Goal: Task Accomplishment & Management: Complete application form

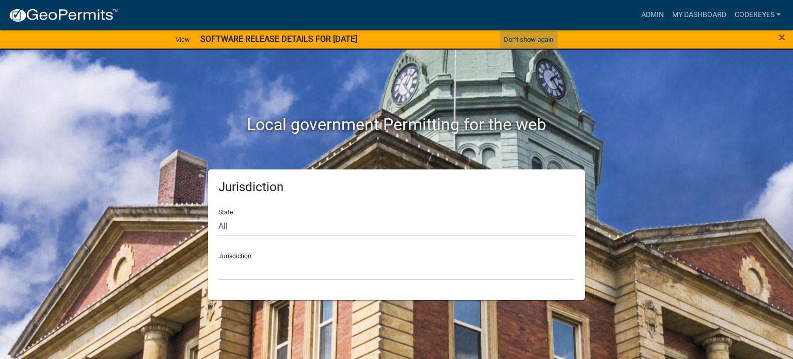
click at [519, 36] on button "Don't show again" at bounding box center [529, 39] width 58 height 17
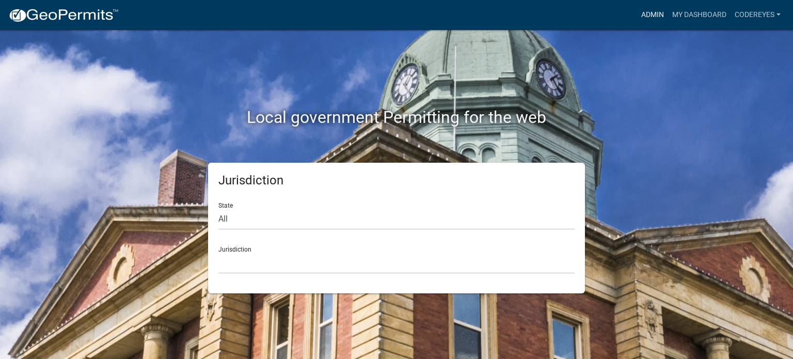
click at [657, 16] on link "Admin" at bounding box center [652, 15] width 31 height 20
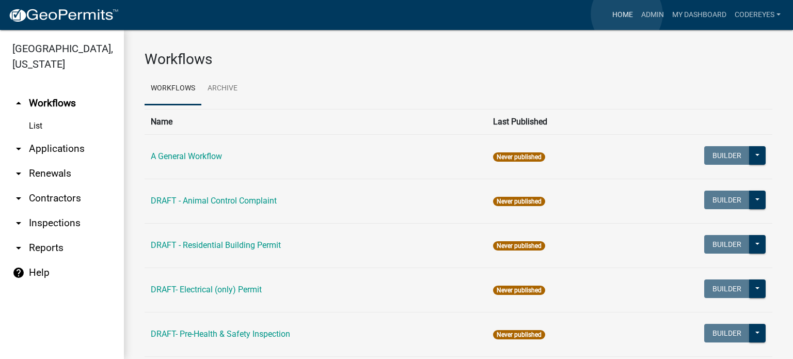
click at [626, 14] on link "Home" at bounding box center [622, 15] width 29 height 20
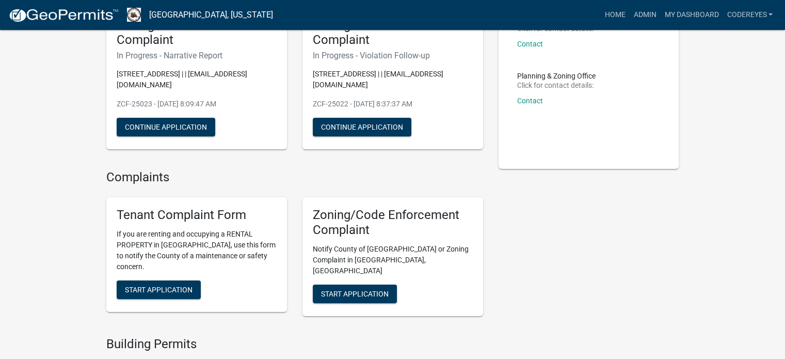
scroll to position [103, 0]
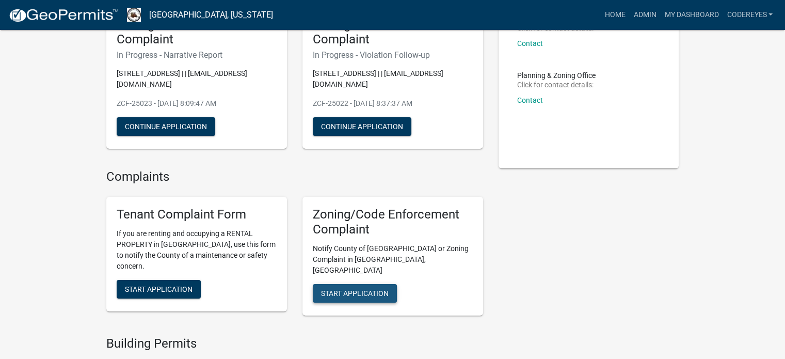
click at [373, 289] on span "Start Application" at bounding box center [355, 293] width 68 height 8
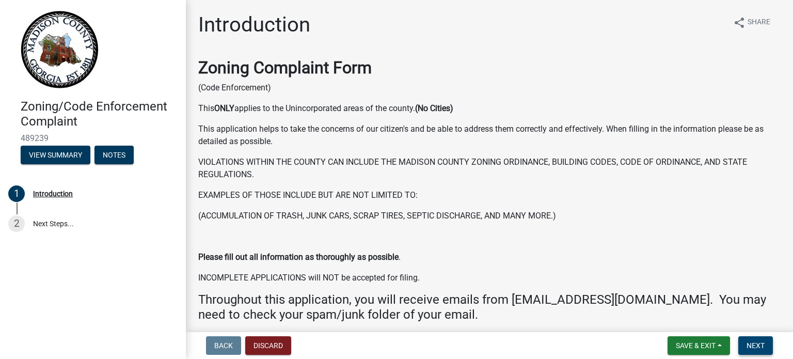
click at [757, 344] on span "Next" at bounding box center [756, 345] width 18 height 8
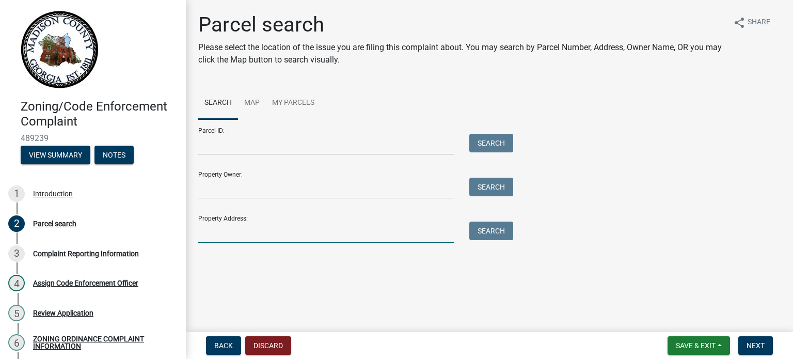
click at [303, 235] on input "Property Address:" at bounding box center [326, 232] width 256 height 21
type input "1540 FREED GOSS"
click at [480, 231] on button "Search" at bounding box center [491, 231] width 44 height 19
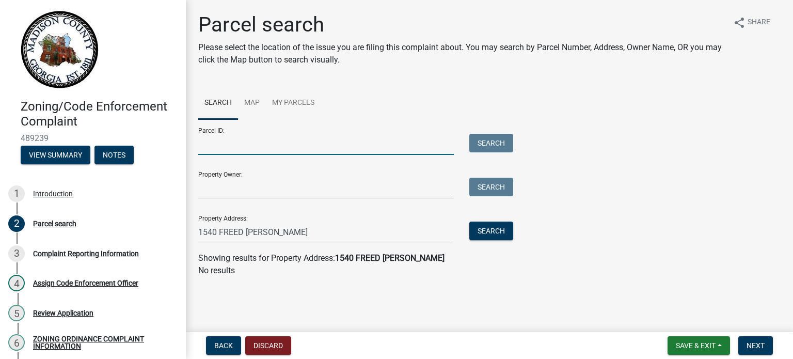
click at [252, 148] on input "Parcel ID:" at bounding box center [326, 144] width 256 height 21
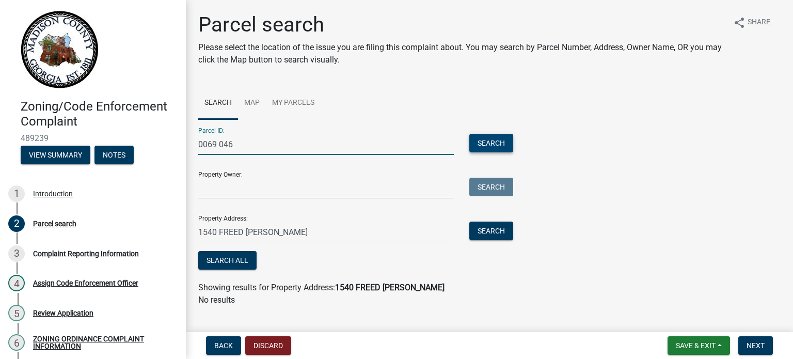
type input "0069 046"
click at [487, 135] on button "Search" at bounding box center [491, 143] width 44 height 19
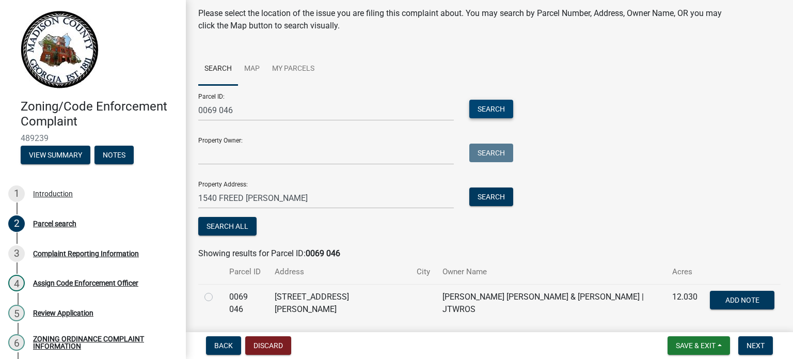
scroll to position [52, 0]
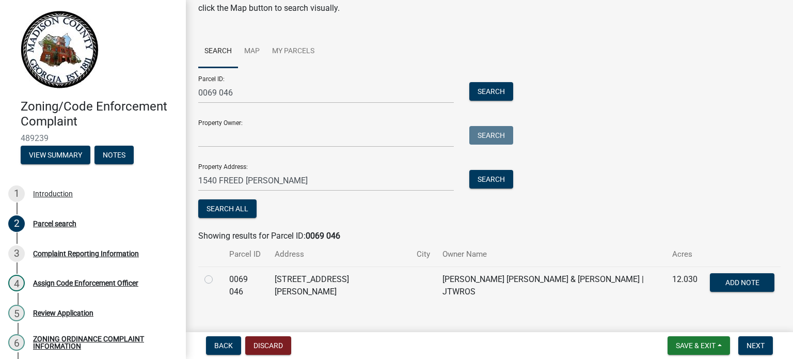
click at [207, 274] on div at bounding box center [210, 279] width 12 height 12
click at [217, 273] on label at bounding box center [217, 273] width 0 height 0
click at [217, 277] on 046 "radio" at bounding box center [220, 276] width 7 height 7
radio 046 "true"
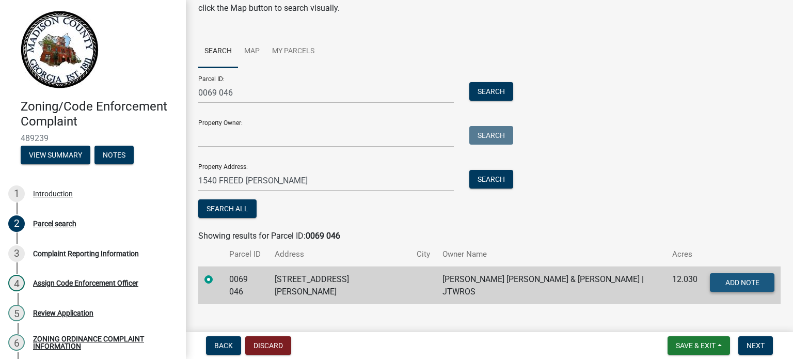
click at [727, 278] on span "Add Note" at bounding box center [742, 282] width 34 height 8
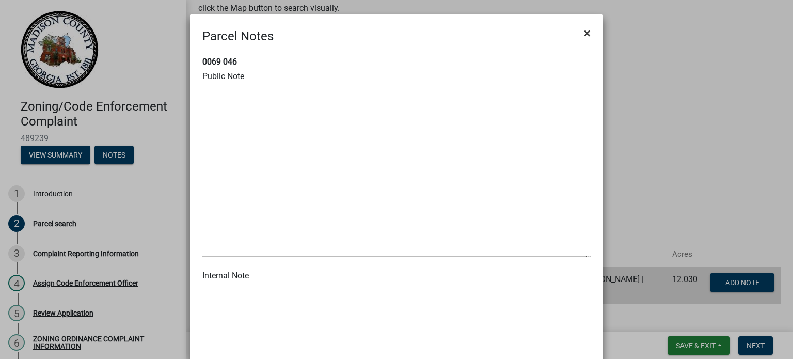
click at [584, 28] on span "×" at bounding box center [587, 33] width 7 height 14
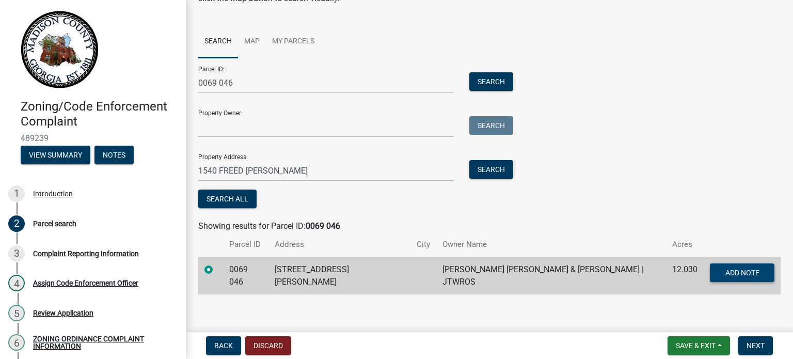
scroll to position [64, 0]
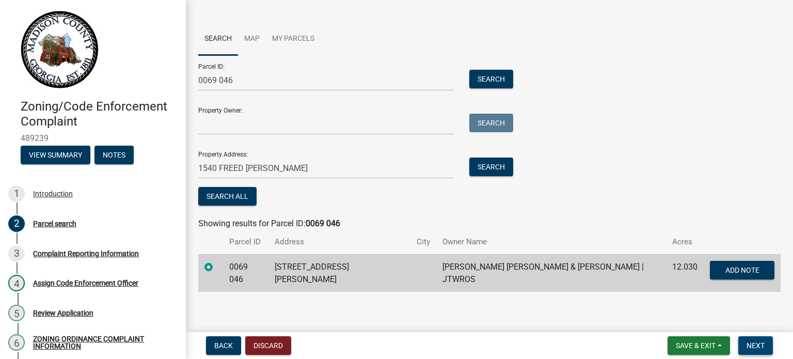
click at [756, 346] on span "Next" at bounding box center [756, 345] width 18 height 8
click at [755, 343] on span "Next" at bounding box center [756, 345] width 18 height 8
click at [217, 261] on label at bounding box center [217, 261] width 0 height 0
click at [217, 264] on 046 "radio" at bounding box center [220, 264] width 7 height 7
click at [754, 346] on span "Next" at bounding box center [756, 345] width 18 height 8
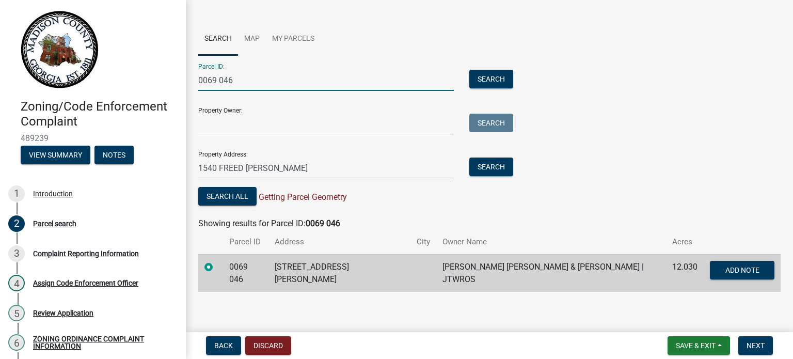
drag, startPoint x: 242, startPoint y: 76, endPoint x: 266, endPoint y: 86, distance: 26.7
click at [242, 77] on input "0069 046" at bounding box center [326, 80] width 256 height 21
drag, startPoint x: 249, startPoint y: 171, endPoint x: 242, endPoint y: 171, distance: 7.7
click at [247, 171] on input "1540 FREED GOSS" at bounding box center [326, 167] width 256 height 21
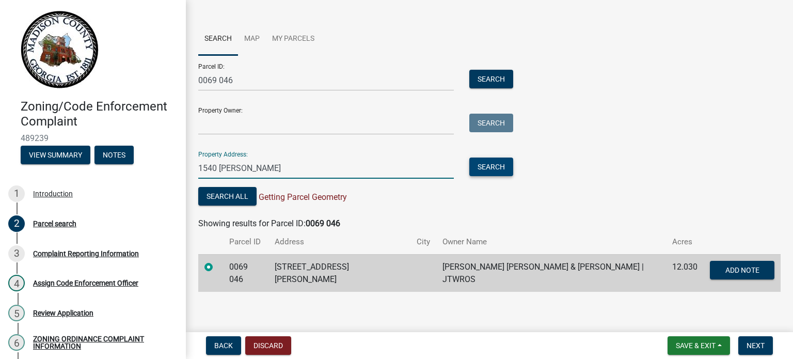
type input "1540 FRED GOSS"
click at [484, 165] on button "Search" at bounding box center [491, 166] width 44 height 19
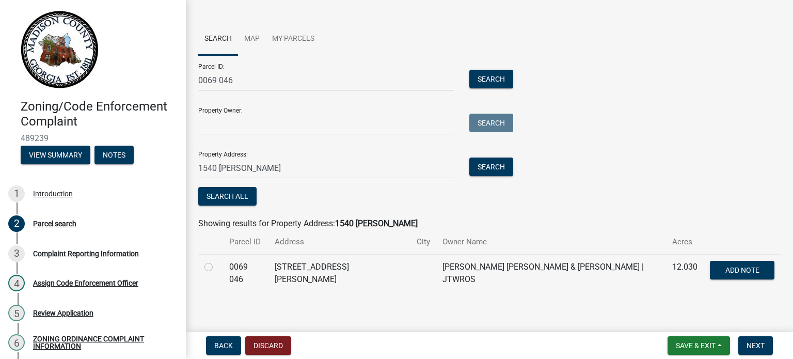
click at [217, 261] on label at bounding box center [217, 261] width 0 height 0
click at [217, 264] on 046 "radio" at bounding box center [220, 264] width 7 height 7
radio 046 "true"
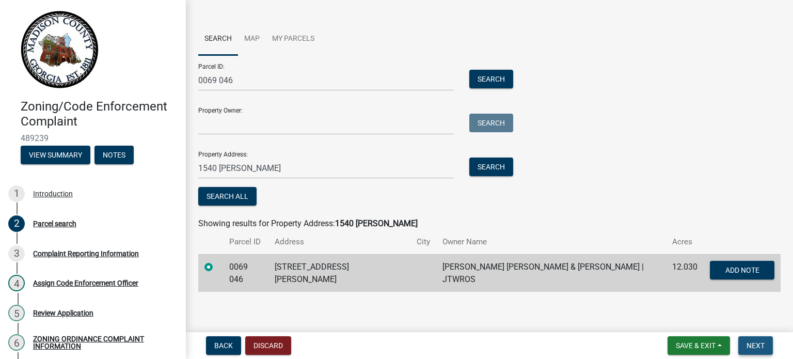
click at [763, 345] on span "Next" at bounding box center [756, 345] width 18 height 8
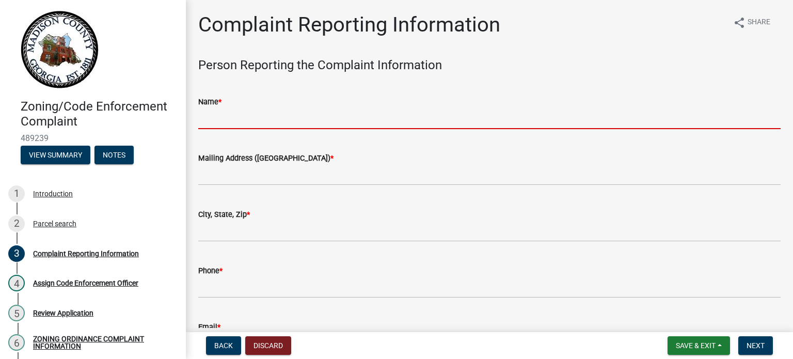
click at [251, 128] on input "Name *" at bounding box center [489, 118] width 582 height 21
type input "DIEGO REYES"
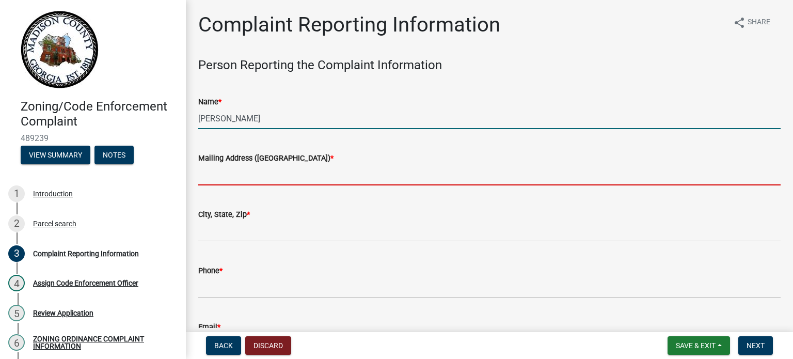
type input "91 ALBANY AVE DANIELSVILLE GA"
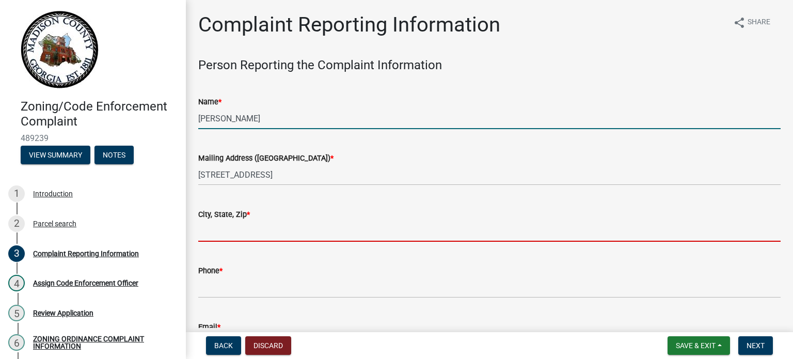
type input "danielsville"
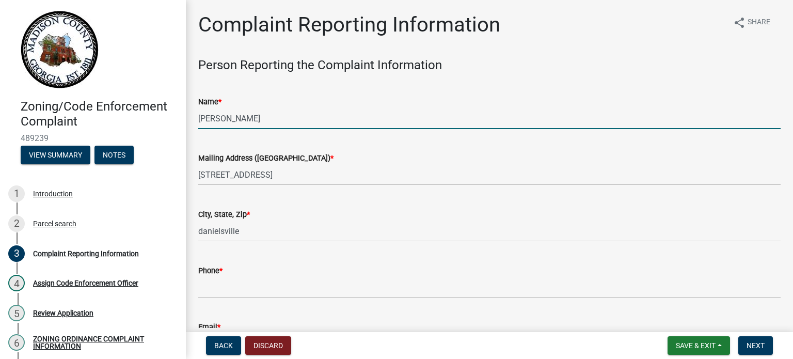
type input "7066144576"
type input "dreyes@madisonco.us"
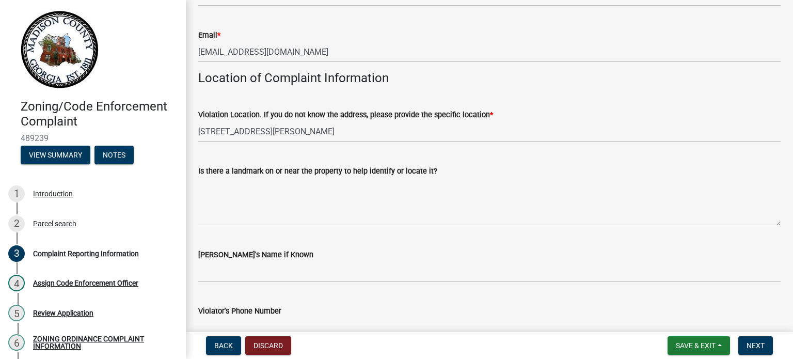
scroll to position [310, 0]
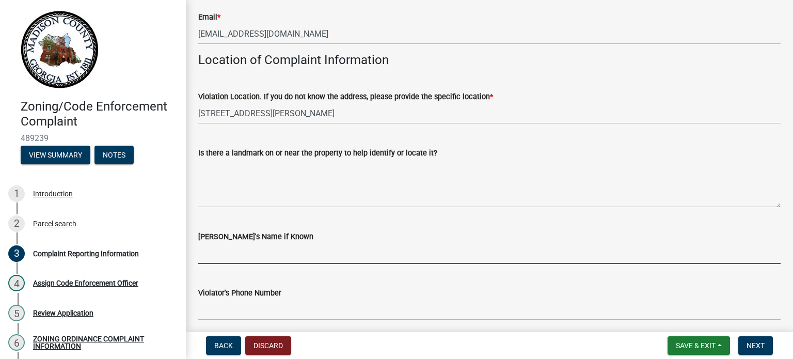
click at [248, 260] on input "Violator's Name if Known" at bounding box center [489, 253] width 582 height 21
click at [343, 260] on input "Violator's Name if Known" at bounding box center [489, 253] width 582 height 21
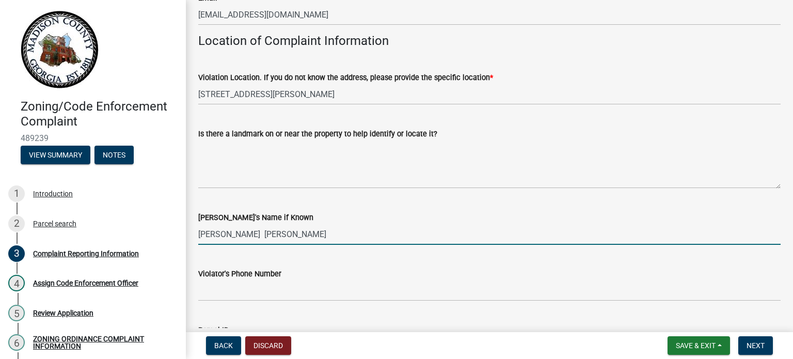
scroll to position [361, 0]
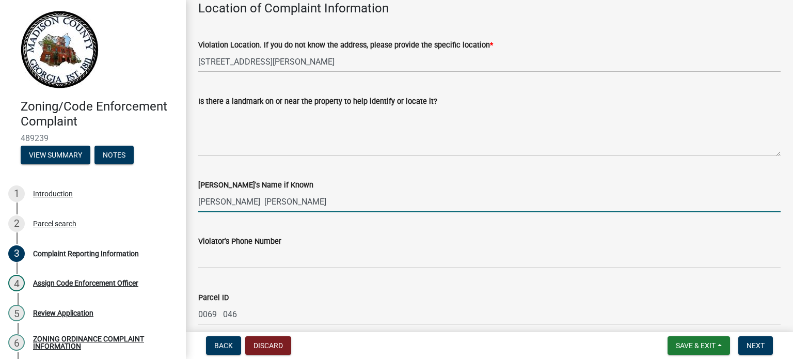
type input "JOSEPH MICHAEL HERRING"
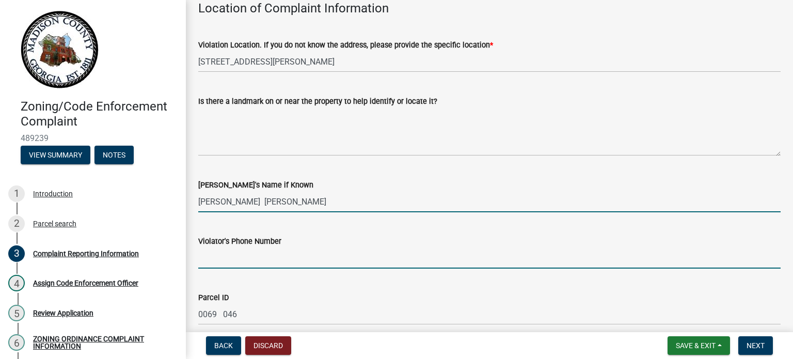
click at [260, 258] on input "Violator's Phone Number" at bounding box center [489, 257] width 582 height 21
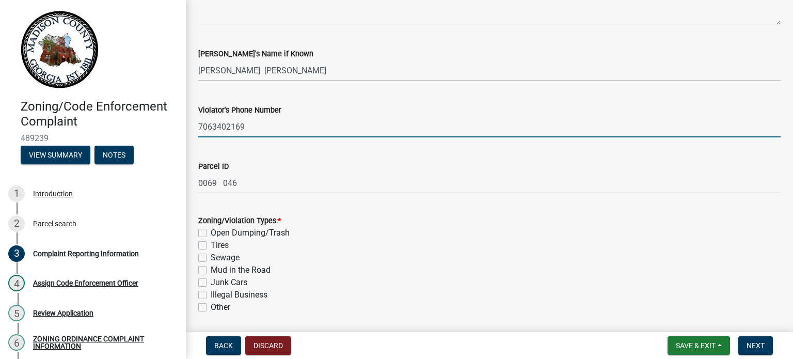
scroll to position [516, 0]
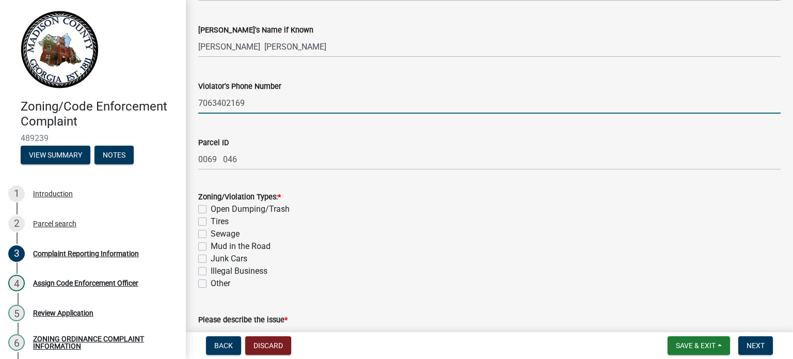
type input "7063402169"
click at [211, 205] on label "Open Dumping/Trash" at bounding box center [250, 209] width 79 height 12
click at [211, 205] on input "Open Dumping/Trash" at bounding box center [214, 206] width 7 height 7
checkbox input "true"
checkbox input "false"
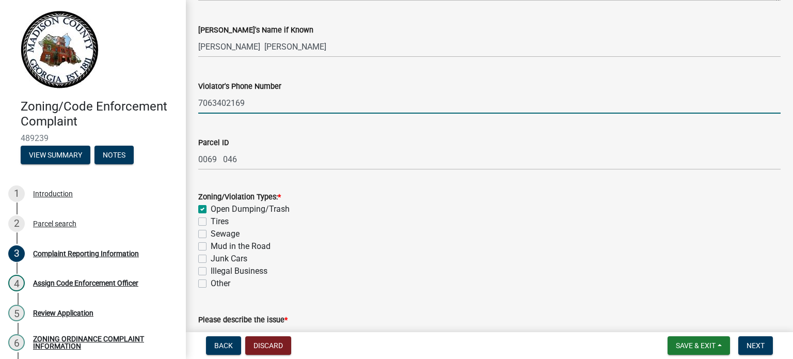
checkbox input "false"
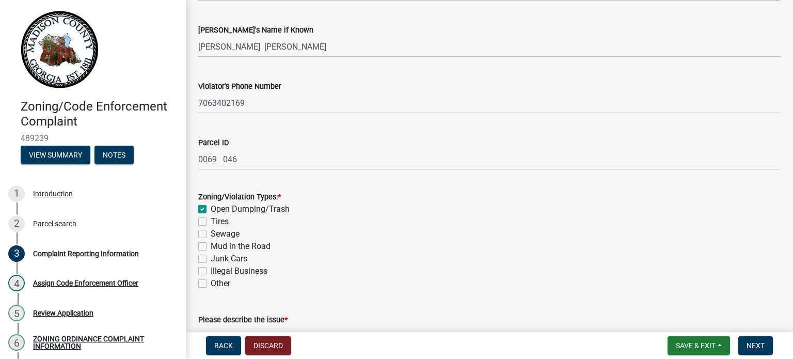
click at [211, 280] on label "Other" at bounding box center [221, 283] width 20 height 12
click at [211, 280] on input "Other" at bounding box center [214, 280] width 7 height 7
checkbox input "true"
checkbox input "false"
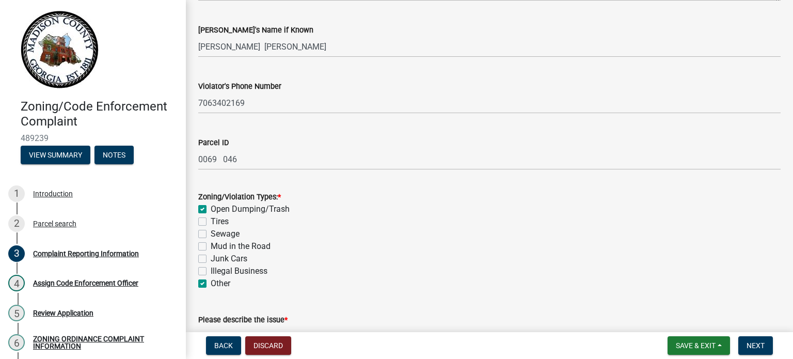
checkbox input "false"
checkbox input "true"
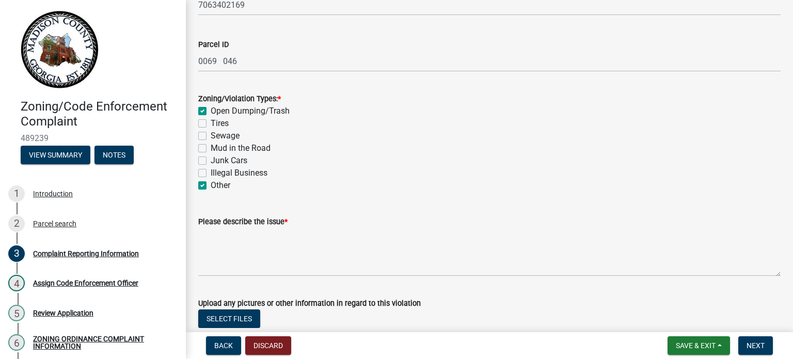
scroll to position [620, 0]
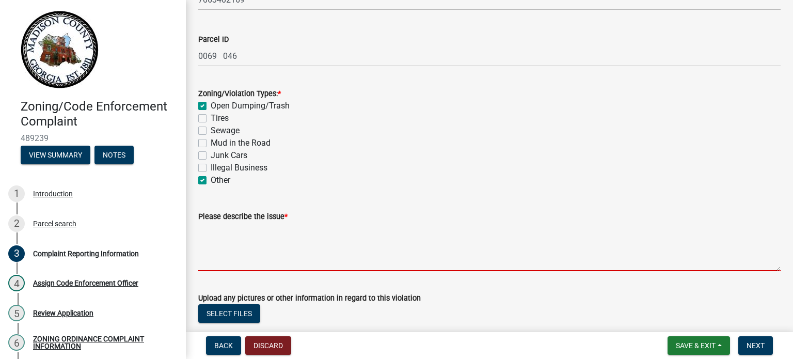
click at [240, 257] on textarea "Please describe the issue *" at bounding box center [489, 247] width 582 height 49
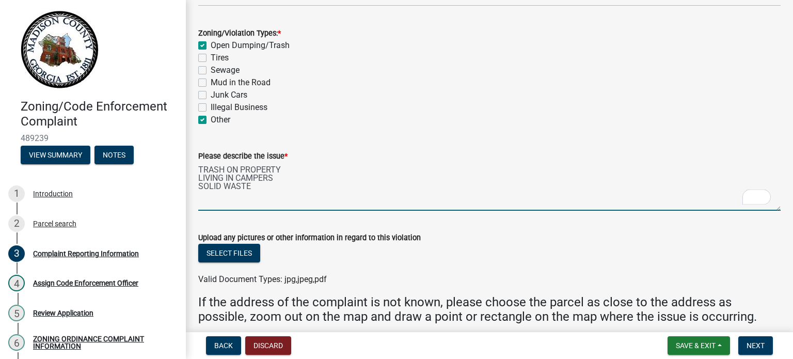
scroll to position [723, 0]
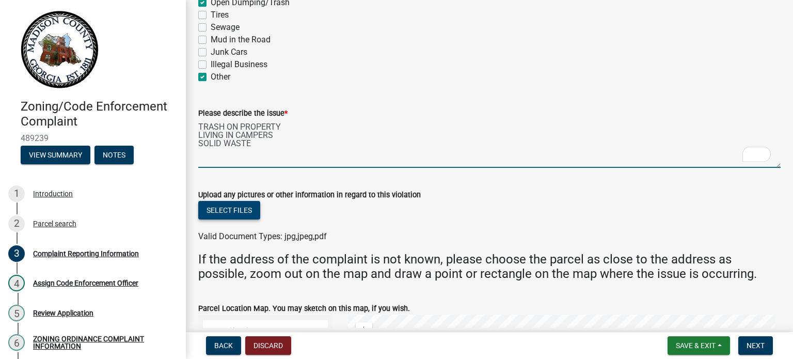
type textarea "TRASH ON PROPERTY LIVING IN CAMPERS SOLID WASTE"
click at [246, 212] on button "Select files" at bounding box center [229, 210] width 62 height 19
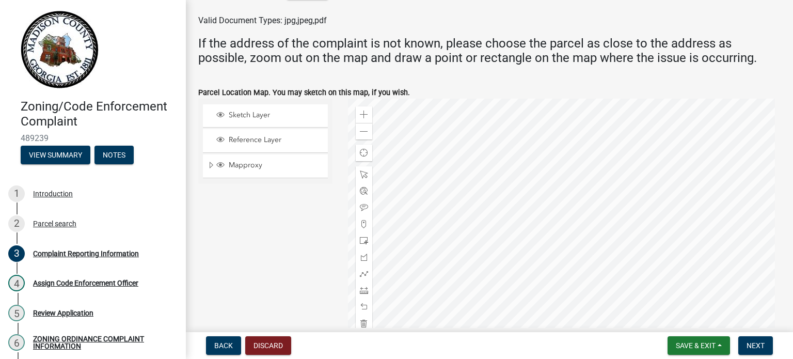
scroll to position [2272, 0]
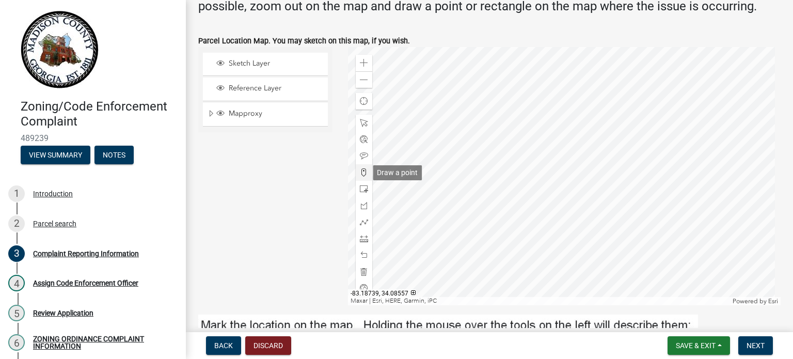
click at [363, 170] on span at bounding box center [364, 172] width 8 height 8
click at [360, 170] on span at bounding box center [364, 172] width 8 height 8
click at [562, 182] on div at bounding box center [564, 176] width 433 height 258
click at [571, 182] on div at bounding box center [564, 176] width 433 height 258
click at [579, 177] on div at bounding box center [564, 176] width 433 height 258
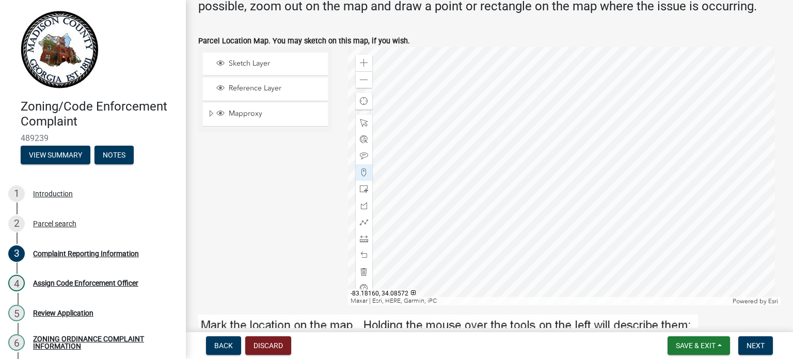
click at [571, 167] on div at bounding box center [564, 176] width 433 height 258
click at [530, 248] on div at bounding box center [564, 176] width 433 height 258
click at [527, 242] on div at bounding box center [564, 176] width 433 height 258
click at [510, 220] on div at bounding box center [564, 176] width 433 height 258
click at [514, 226] on div at bounding box center [564, 176] width 433 height 258
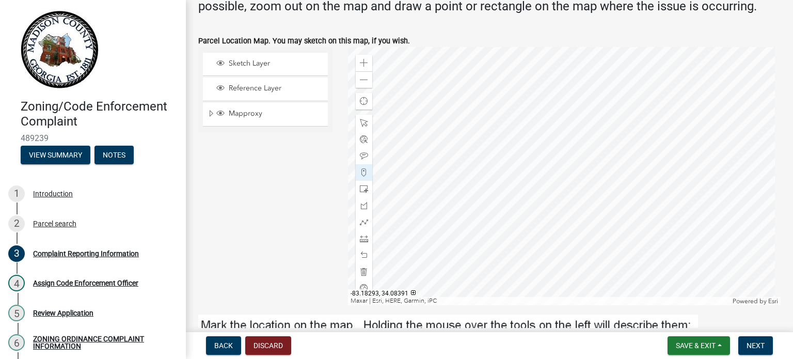
click at [522, 241] on div at bounding box center [564, 176] width 433 height 258
drag, startPoint x: 359, startPoint y: 272, endPoint x: 382, endPoint y: 271, distance: 23.3
click at [360, 272] on span at bounding box center [364, 271] width 8 height 8
click at [363, 170] on span at bounding box center [364, 172] width 8 height 8
click at [503, 216] on div at bounding box center [564, 176] width 433 height 258
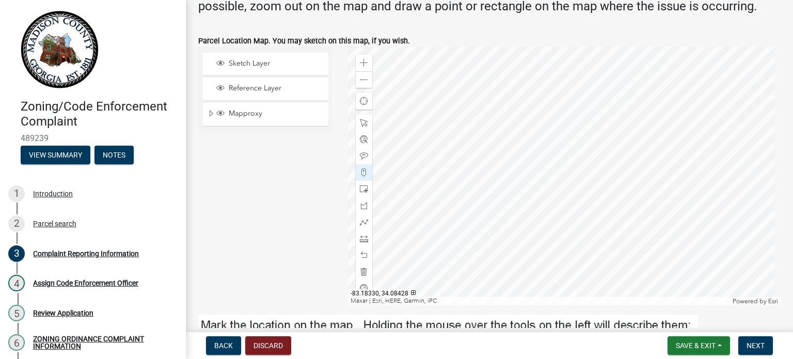
click at [512, 225] on div at bounding box center [564, 176] width 433 height 258
click at [558, 174] on div at bounding box center [564, 176] width 433 height 258
click at [565, 176] on div at bounding box center [564, 176] width 433 height 258
click at [574, 173] on div at bounding box center [564, 176] width 433 height 258
click at [573, 183] on div at bounding box center [564, 176] width 433 height 258
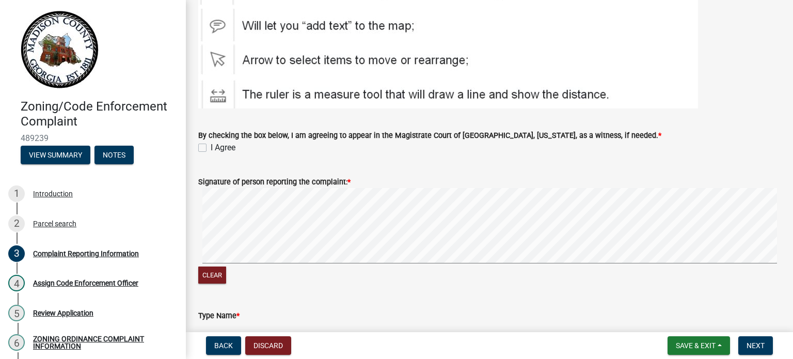
scroll to position [2633, 0]
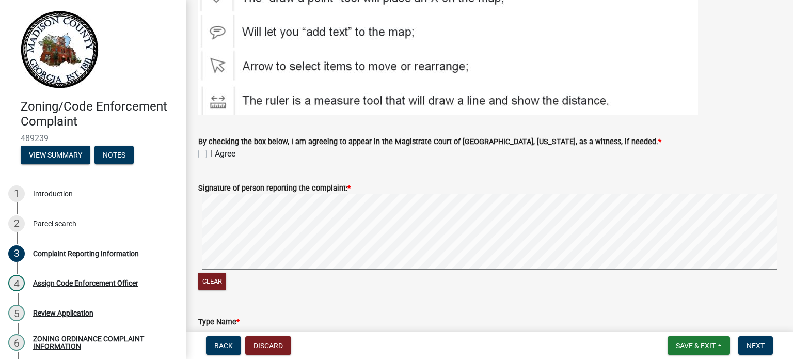
click at [211, 152] on label "I Agree" at bounding box center [223, 154] width 25 height 12
click at [211, 152] on input "I Agree" at bounding box center [214, 151] width 7 height 7
checkbox input "true"
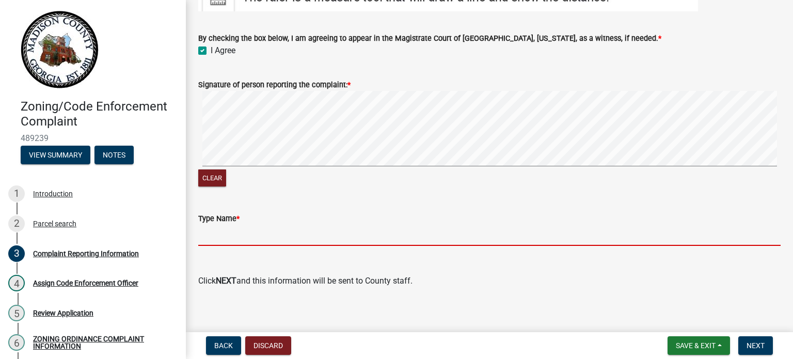
click at [281, 239] on input "Type Name *" at bounding box center [489, 235] width 582 height 21
type input "CODE REYES"
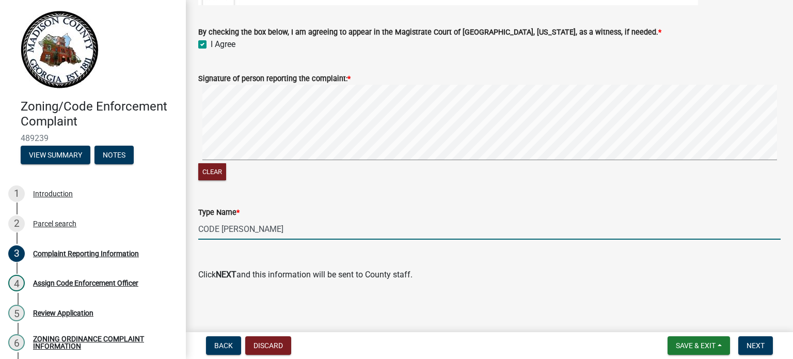
scroll to position [2744, 0]
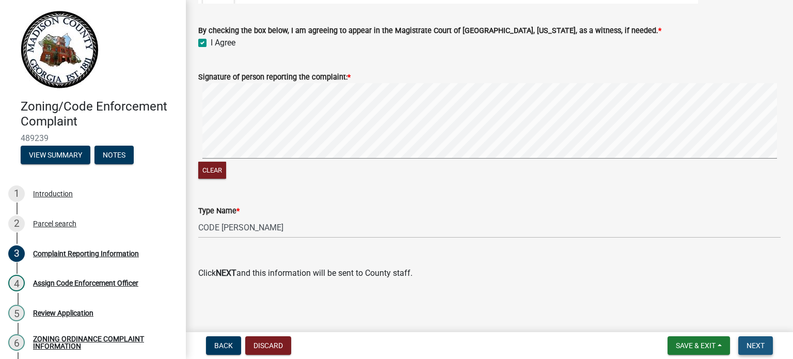
click at [766, 341] on button "Next" at bounding box center [755, 345] width 35 height 19
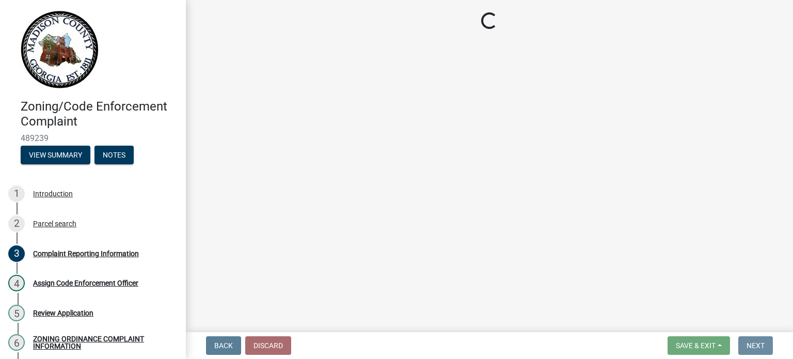
scroll to position [0, 0]
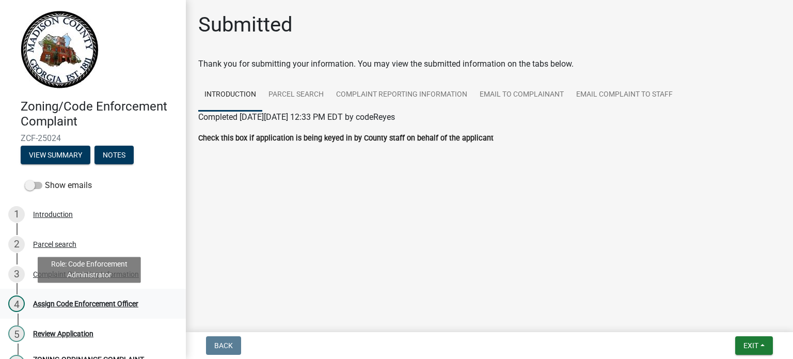
click at [127, 300] on div "Assign Code Enforcement Officer" at bounding box center [85, 303] width 105 height 7
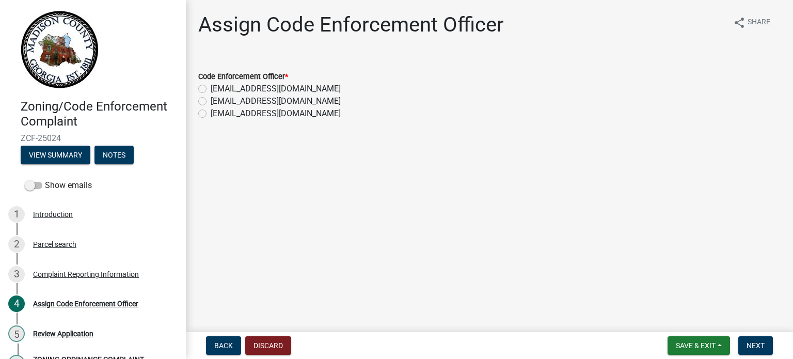
click at [211, 99] on label "[EMAIL_ADDRESS][DOMAIN_NAME]" at bounding box center [276, 101] width 130 height 12
click at [211, 99] on input "[EMAIL_ADDRESS][DOMAIN_NAME]" at bounding box center [214, 98] width 7 height 7
radio input "true"
click at [758, 343] on span "Next" at bounding box center [756, 345] width 18 height 8
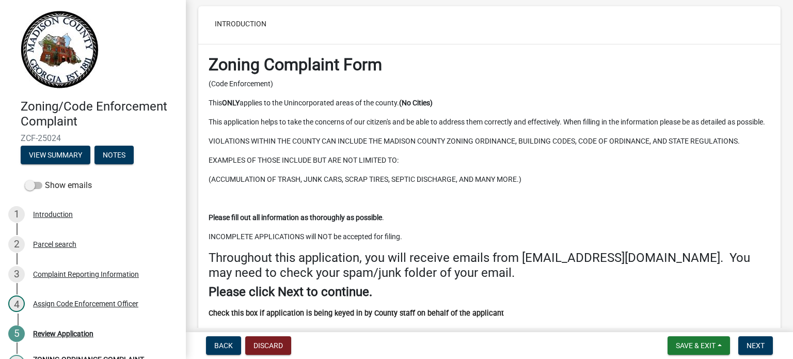
scroll to position [155, 0]
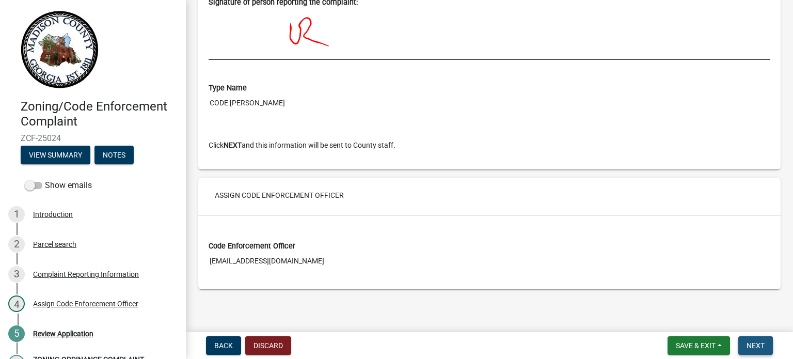
click at [758, 346] on span "Next" at bounding box center [756, 345] width 18 height 8
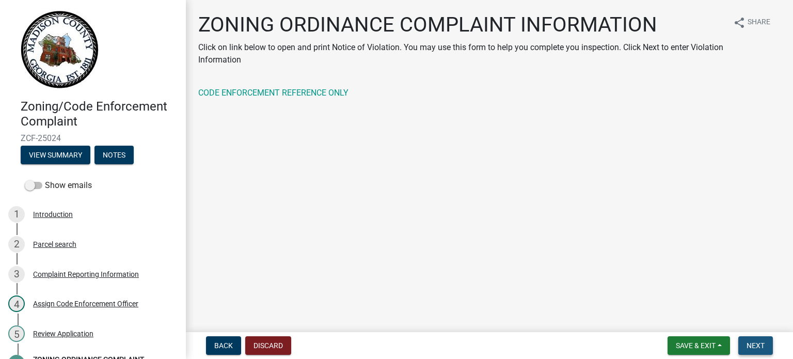
click at [742, 341] on button "Next" at bounding box center [755, 345] width 35 height 19
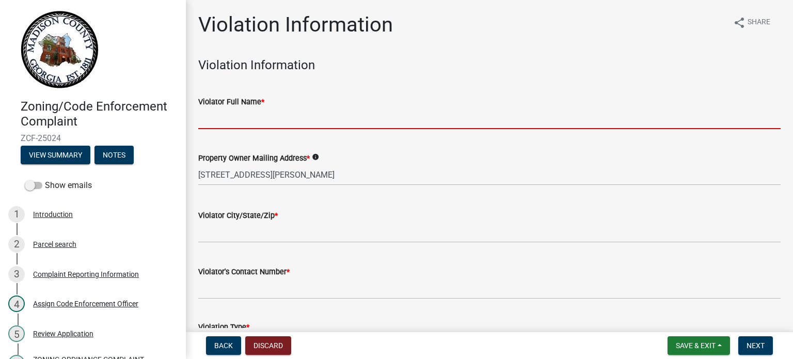
click at [272, 122] on input "Violator Full Name *" at bounding box center [489, 118] width 582 height 21
click at [287, 120] on input "Violator Full Name *" at bounding box center [489, 118] width 582 height 21
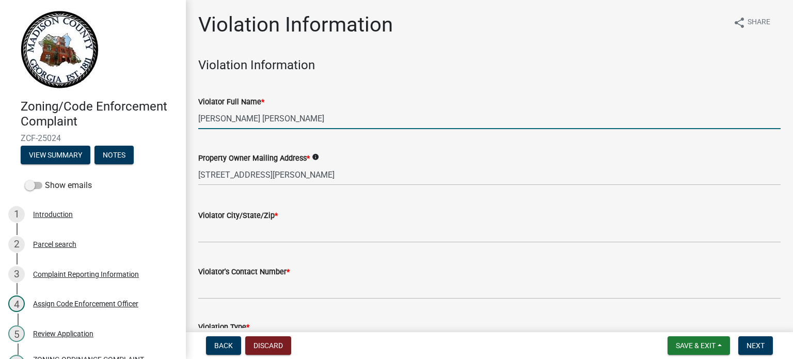
type input "[PERSON_NAME] [PERSON_NAME]"
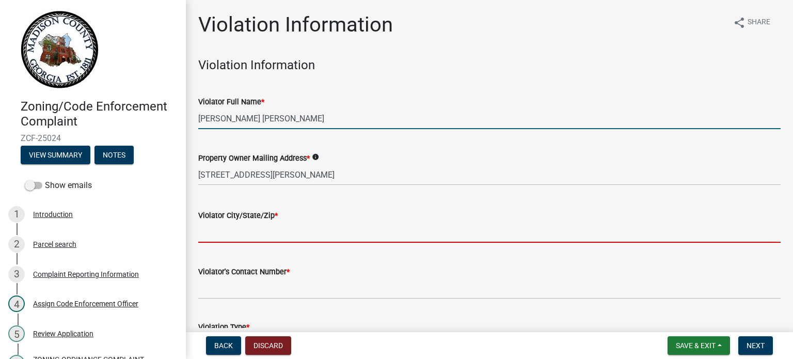
click at [319, 232] on input "Violator City/State/Zip *" at bounding box center [489, 232] width 582 height 21
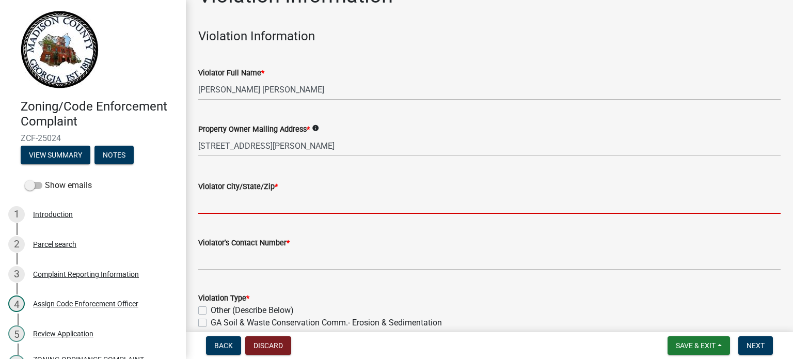
scroll to position [52, 0]
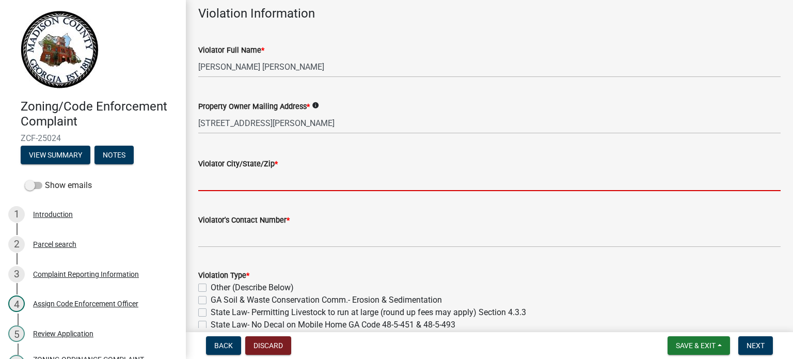
click at [306, 179] on input "Violator City/State/Zip *" at bounding box center [489, 180] width 582 height 21
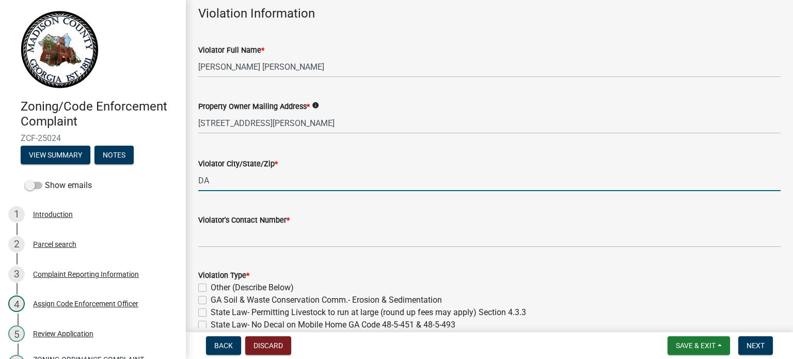
type input "D"
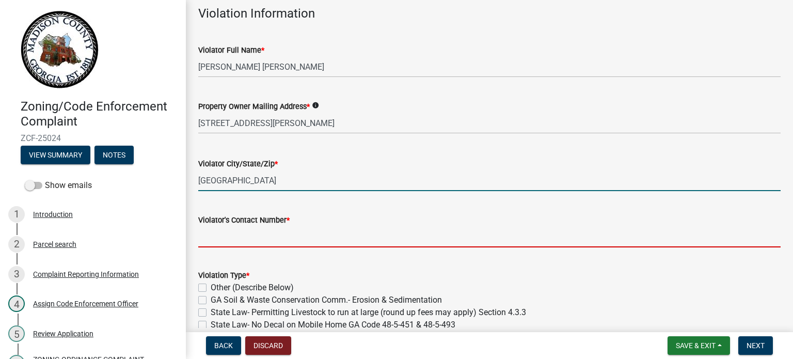
click at [408, 227] on input "text" at bounding box center [489, 236] width 582 height 21
click at [268, 183] on input "Danielsville" at bounding box center [489, 180] width 582 height 21
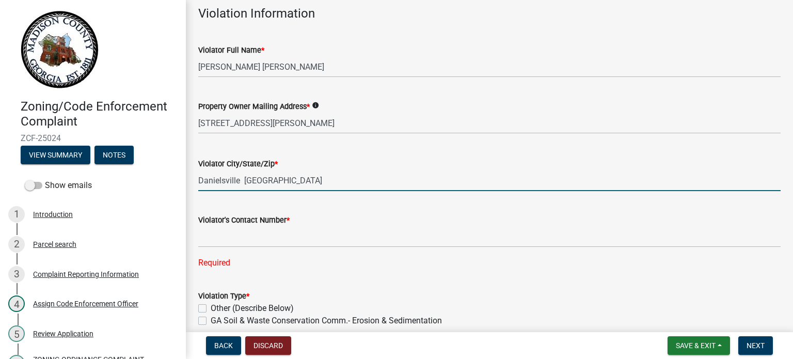
type input "Danielsville [GEOGRAPHIC_DATA]"
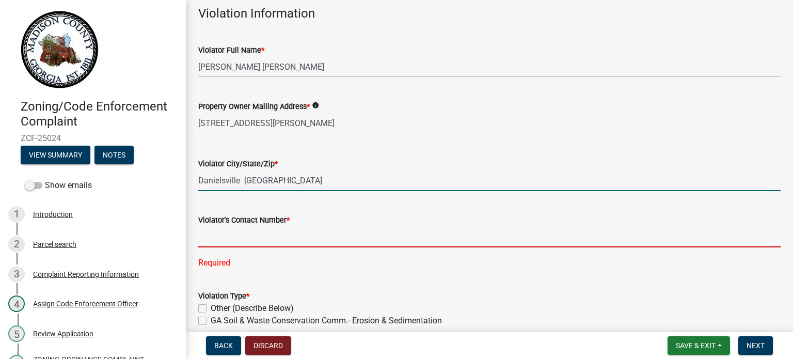
click at [242, 235] on input "text" at bounding box center [489, 236] width 582 height 21
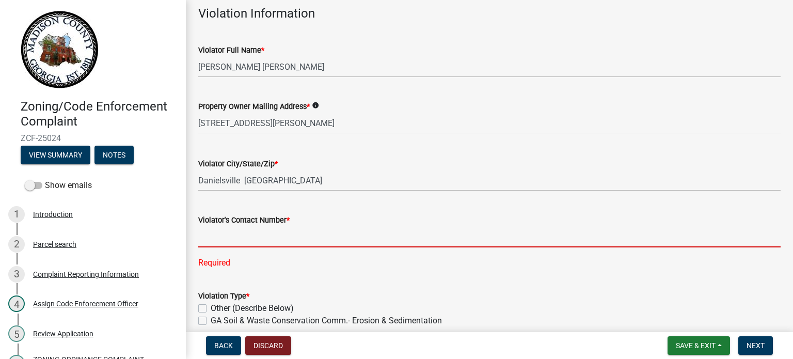
click at [238, 244] on input "text" at bounding box center [489, 236] width 582 height 21
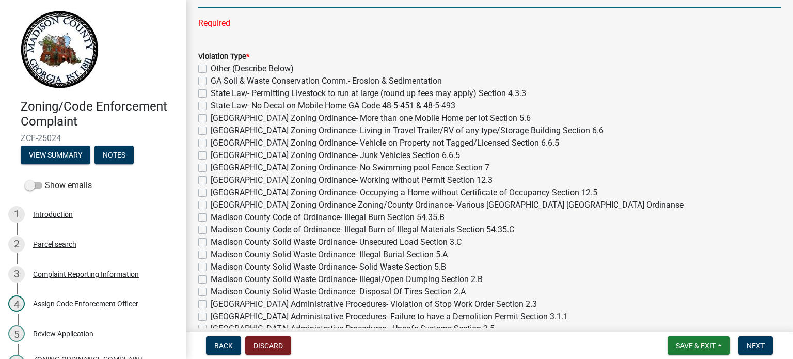
scroll to position [310, 0]
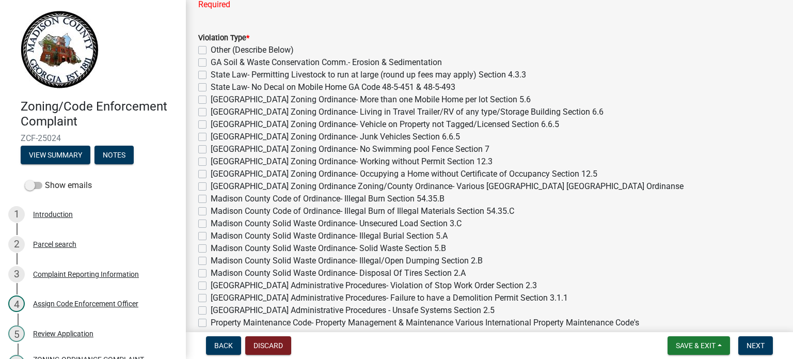
type input "7063402169"
click at [204, 256] on div "Violation Type * Other (Describe Below) GA Soil & Waste Conservation Comm.- Ero…" at bounding box center [489, 204] width 582 height 347
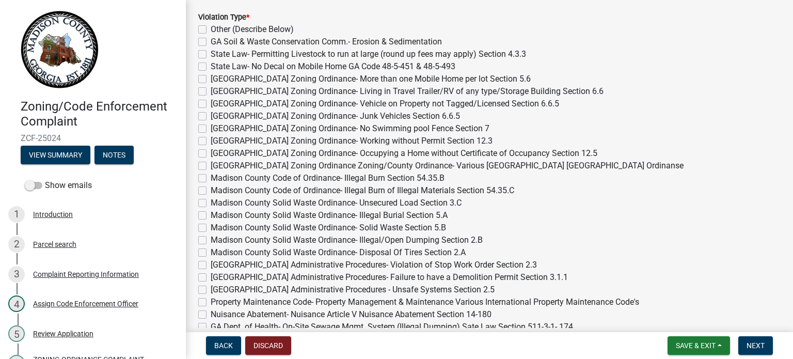
click at [203, 258] on div "Violation Type * Other (Describe Below) GA Soil & Waste Conservation Comm.- Ero…" at bounding box center [489, 184] width 582 height 347
click at [211, 262] on label "[GEOGRAPHIC_DATA] Administrative Procedures- Violation of Stop Work Order Secti…" at bounding box center [374, 265] width 326 height 12
click at [211, 262] on input "[GEOGRAPHIC_DATA] Administrative Procedures- Violation of Stop Work Order Secti…" at bounding box center [214, 262] width 7 height 7
checkbox input "true"
checkbox input "false"
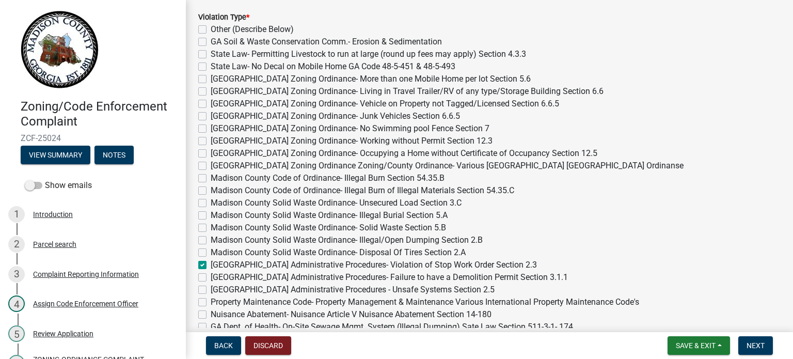
checkbox input "false"
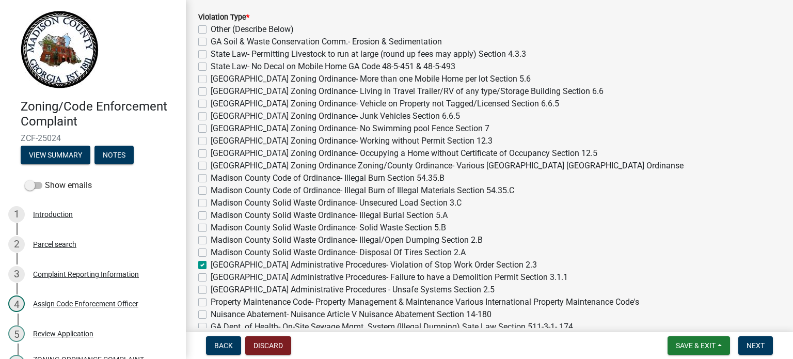
checkbox input "false"
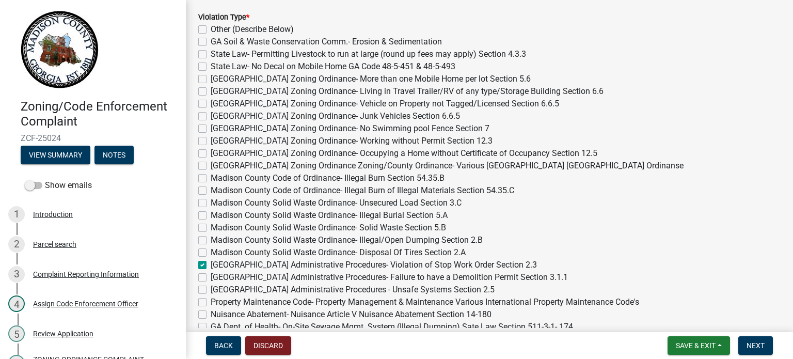
checkbox input "false"
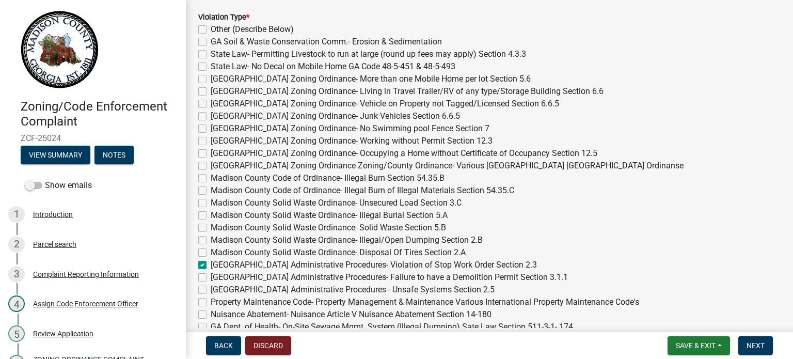
checkbox input "false"
checkbox input "true"
checkbox input "false"
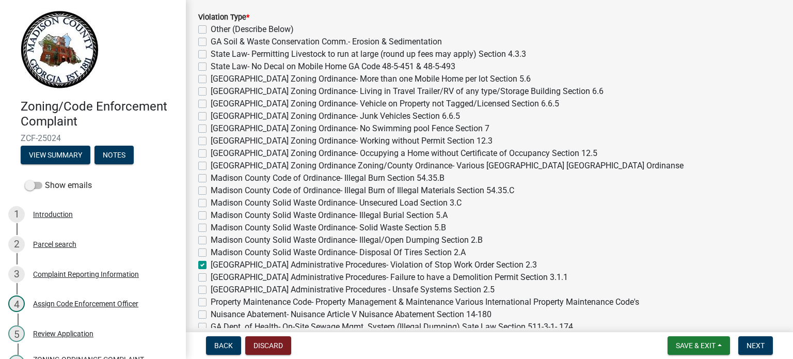
checkbox input "false"
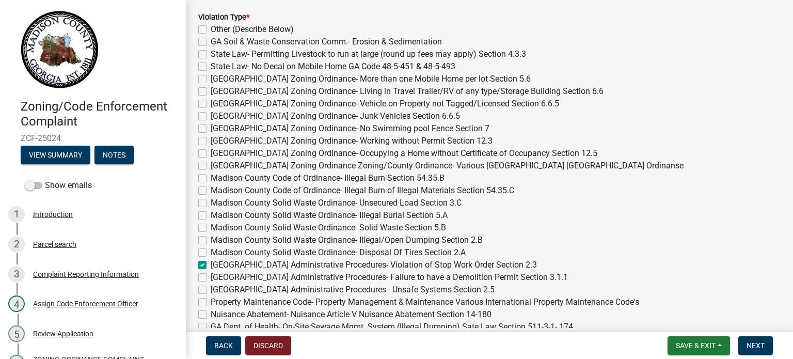
checkbox input "false"
click at [211, 262] on label "[GEOGRAPHIC_DATA] Administrative Procedures- Violation of Stop Work Order Secti…" at bounding box center [374, 265] width 326 height 12
click at [211, 262] on input "[GEOGRAPHIC_DATA] Administrative Procedures- Violation of Stop Work Order Secti…" at bounding box center [214, 262] width 7 height 7
checkbox input "false"
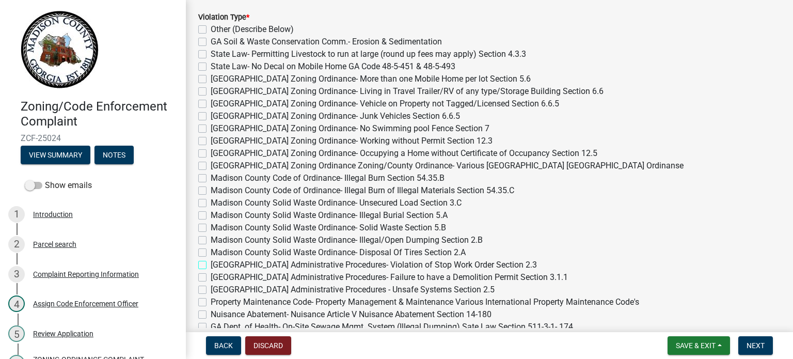
checkbox input "false"
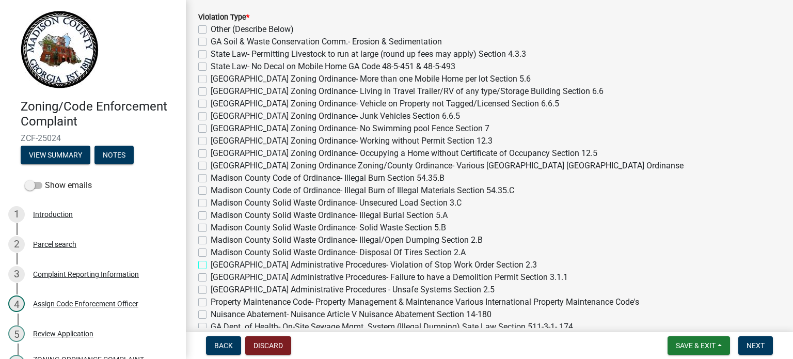
checkbox input "false"
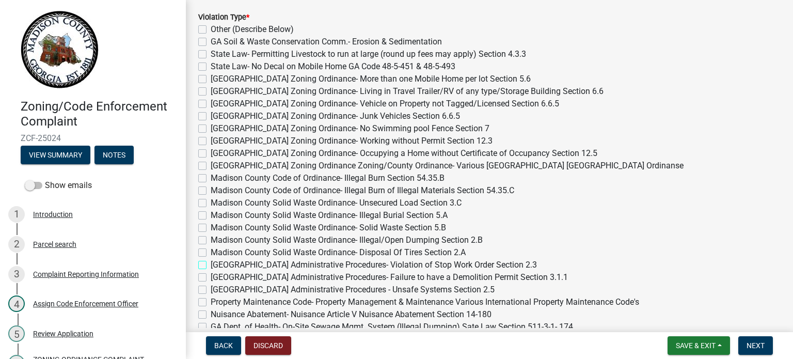
checkbox input "false"
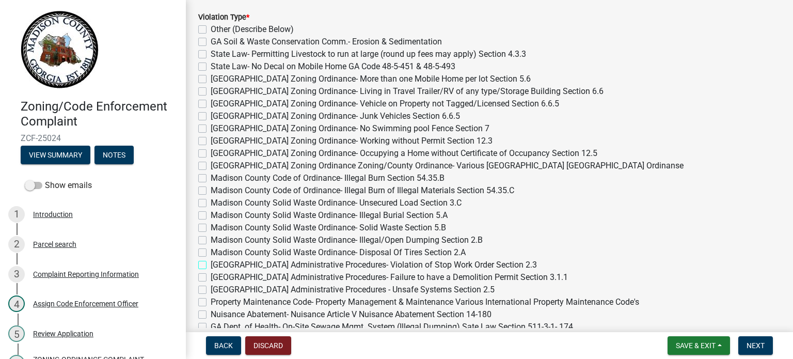
checkbox input "false"
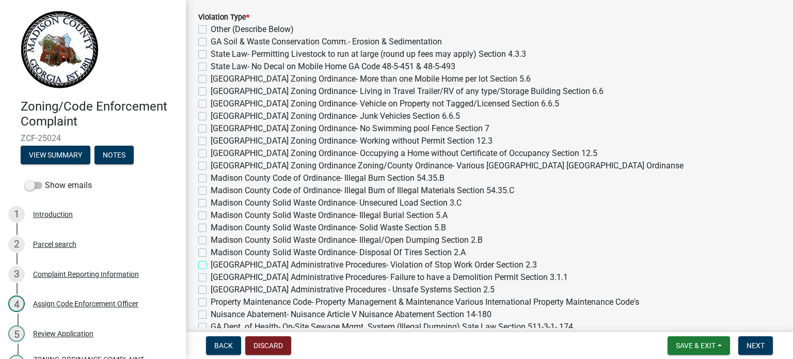
checkbox input "false"
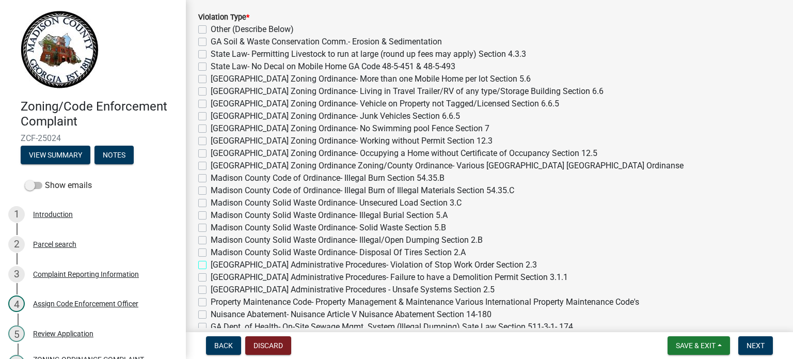
checkbox input "false"
click at [211, 239] on label "Madison County Solid Waste Ordinance- Illegal/Open Dumping Section 2.B" at bounding box center [347, 240] width 272 height 12
click at [211, 239] on input "Madison County Solid Waste Ordinance- Illegal/Open Dumping Section 2.B" at bounding box center [214, 237] width 7 height 7
checkbox input "true"
checkbox input "false"
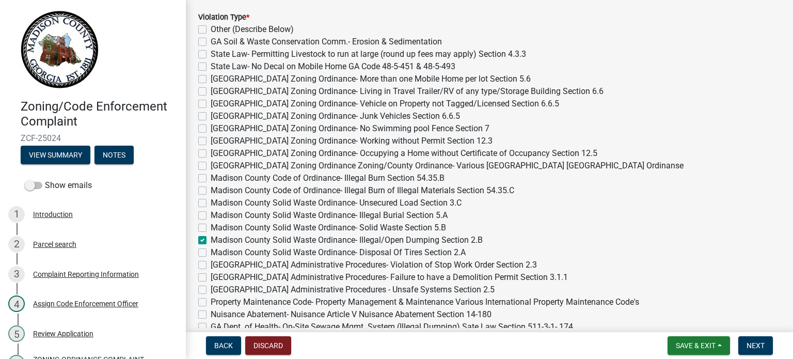
checkbox input "false"
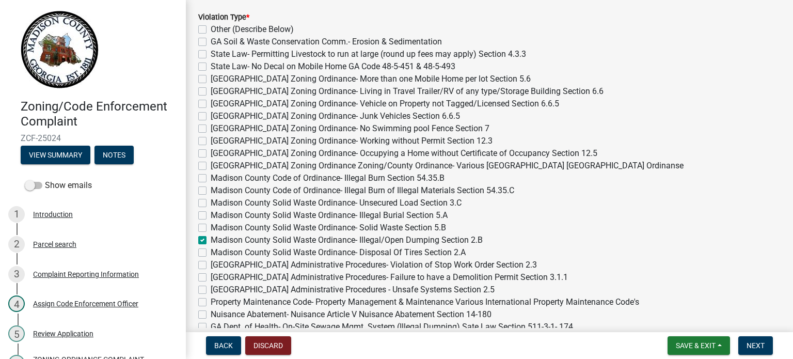
checkbox input "false"
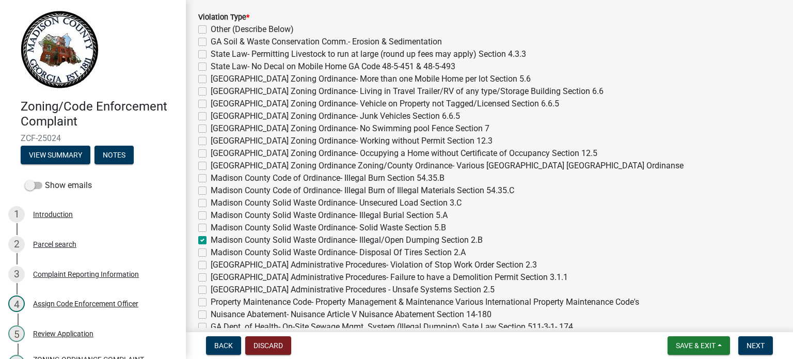
checkbox input "false"
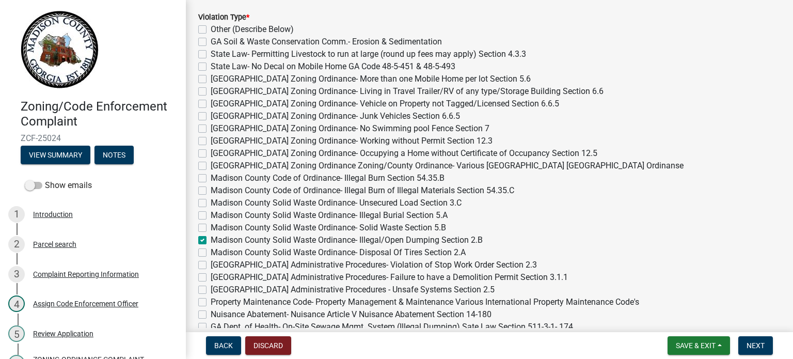
checkbox input "false"
checkbox input "true"
checkbox input "false"
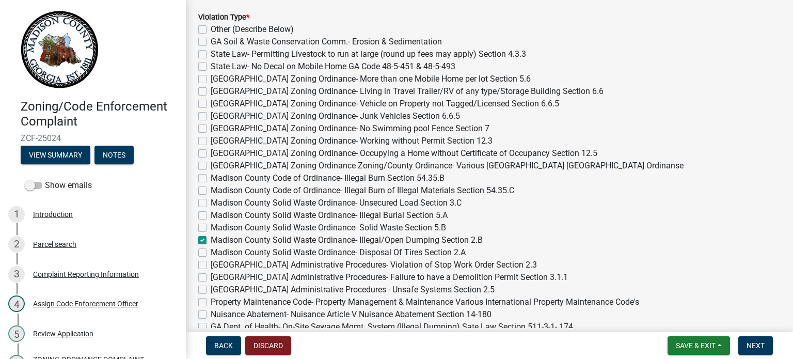
checkbox input "false"
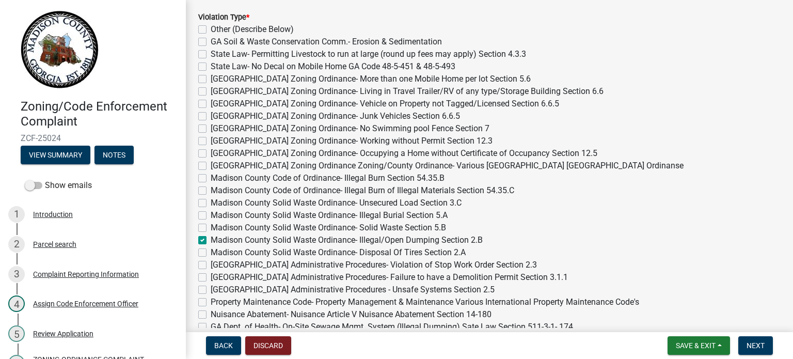
checkbox input "false"
click at [202, 220] on div "Madison County Solid Waste Ordinance- Illegal Burial Section 5.A" at bounding box center [489, 215] width 582 height 12
click at [211, 228] on label "Madison County Solid Waste Ordinance- Solid Waste Section 5.B" at bounding box center [328, 228] width 235 height 12
click at [211, 228] on input "Madison County Solid Waste Ordinance- Solid Waste Section 5.B" at bounding box center [214, 225] width 7 height 7
checkbox input "true"
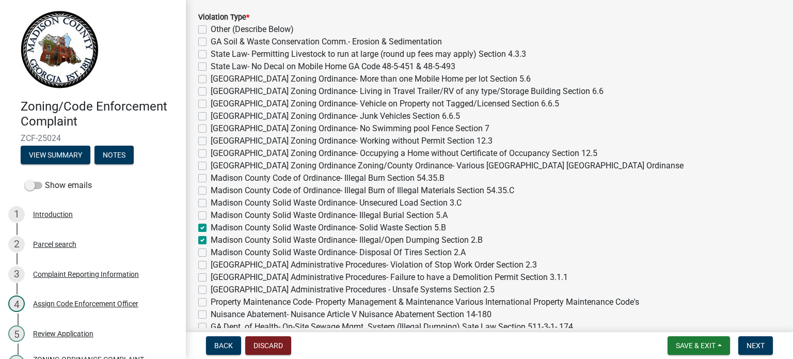
checkbox input "false"
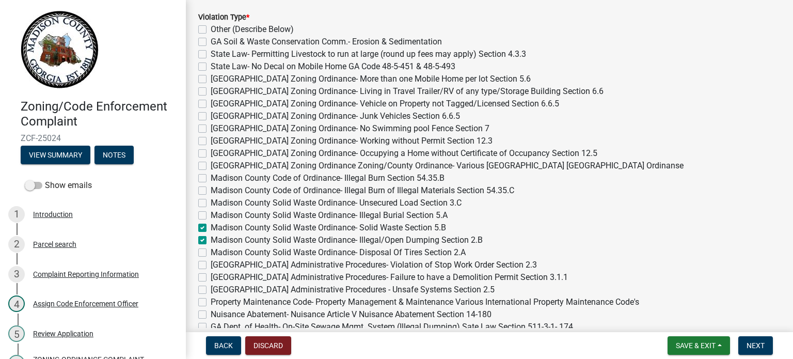
checkbox input "false"
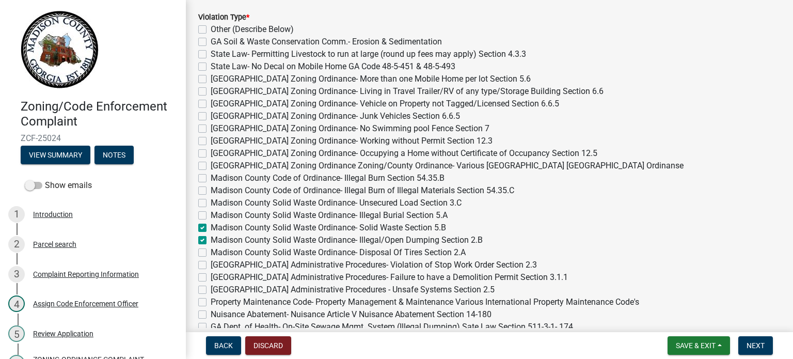
checkbox input "false"
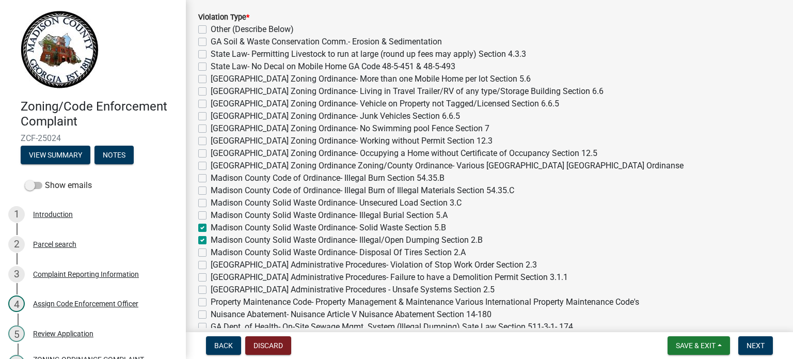
checkbox input "false"
checkbox input "true"
checkbox input "false"
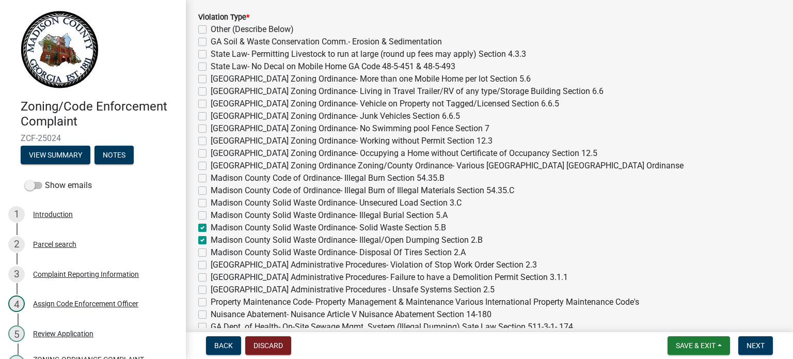
checkbox input "false"
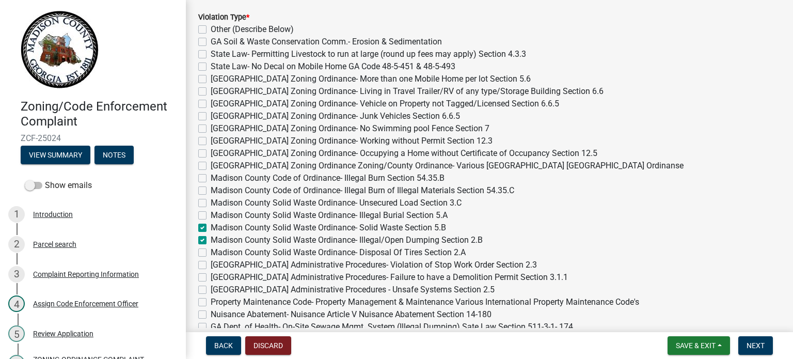
checkbox input "false"
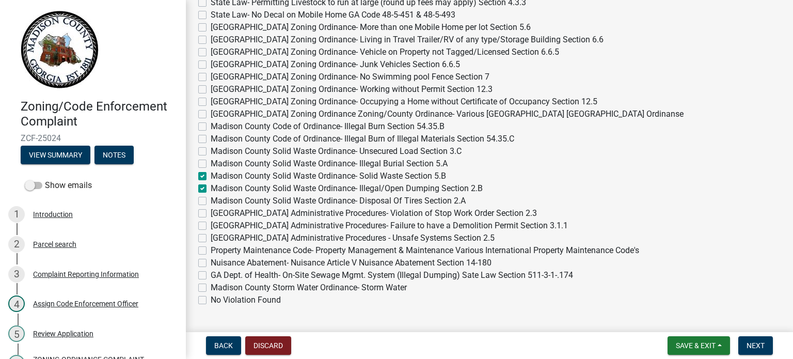
click at [211, 38] on label "[GEOGRAPHIC_DATA] Zoning Ordinance- Living in Travel Trailer/RV of any type/Sto…" at bounding box center [407, 40] width 393 height 12
click at [211, 38] on input "[GEOGRAPHIC_DATA] Zoning Ordinance- Living in Travel Trailer/RV of any type/Sto…" at bounding box center [214, 37] width 7 height 7
checkbox input "true"
checkbox input "false"
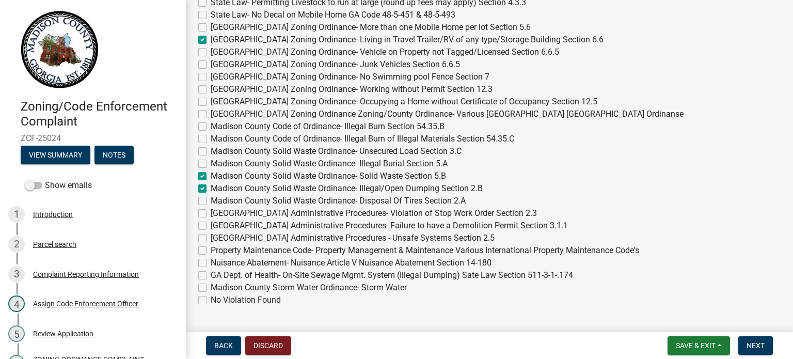
checkbox input "false"
checkbox input "true"
checkbox input "false"
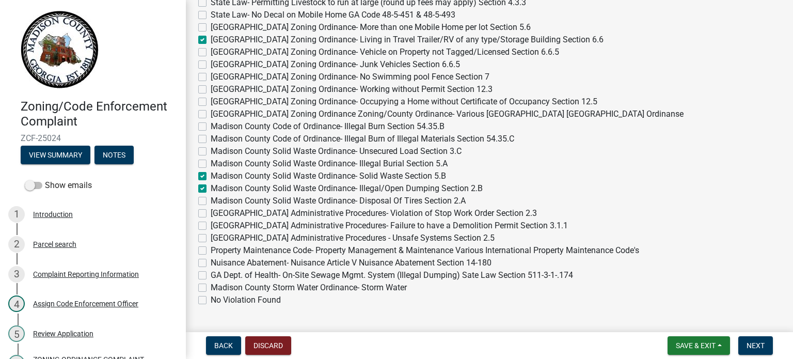
checkbox input "false"
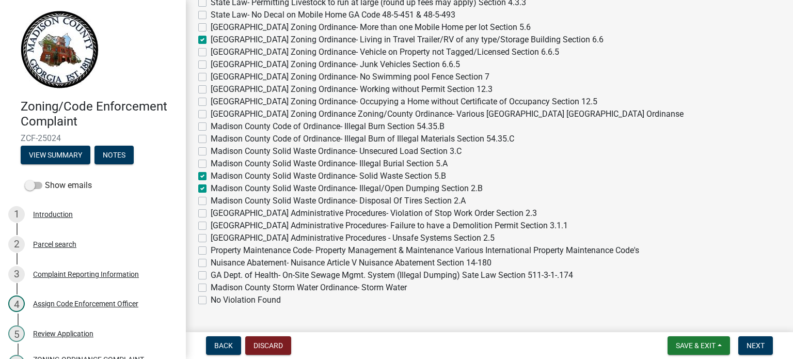
checkbox input "false"
checkbox input "true"
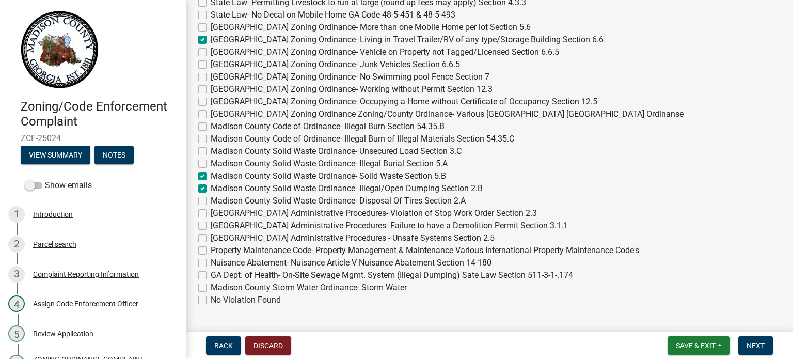
checkbox input "true"
checkbox input "false"
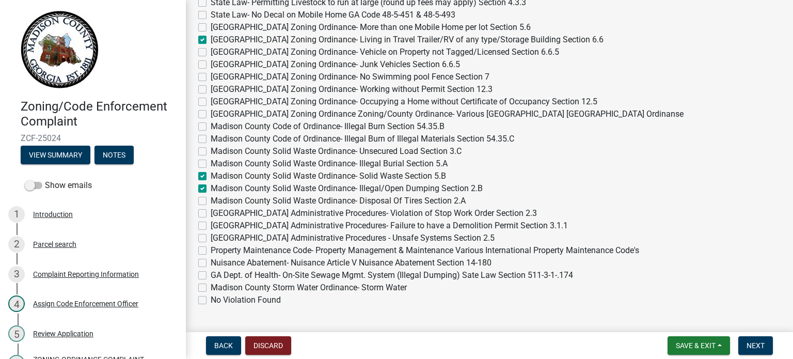
checkbox input "false"
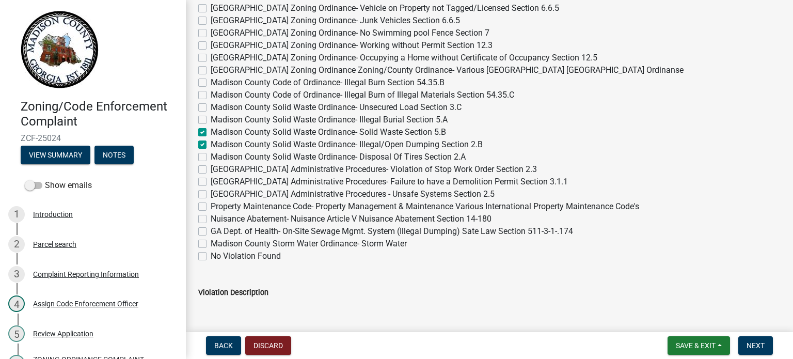
scroll to position [465, 0]
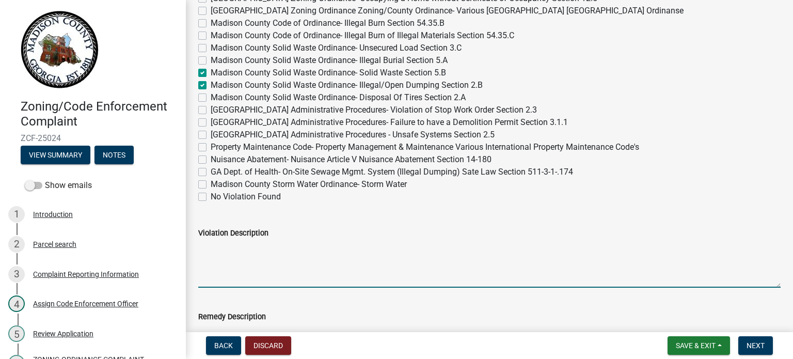
click at [276, 267] on textarea "Violation Description" at bounding box center [489, 263] width 582 height 49
click at [297, 242] on textarea "people living in a camper" at bounding box center [489, 263] width 582 height 49
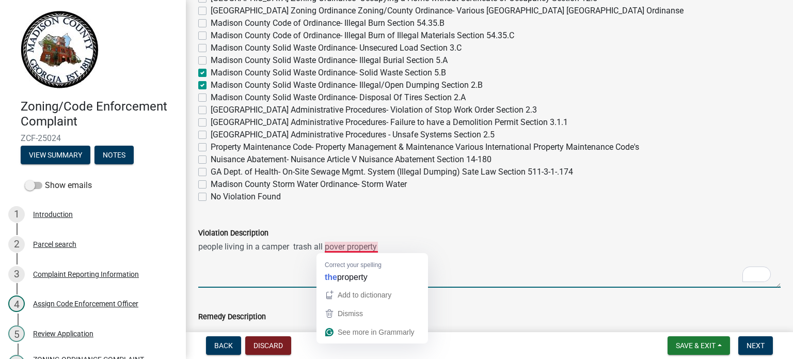
click at [331, 251] on textarea "people living in a camper trash all pover property" at bounding box center [489, 263] width 582 height 49
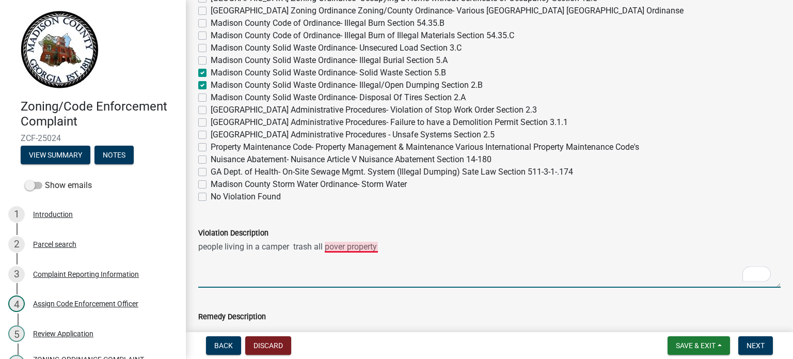
click at [329, 251] on textarea "people living in a camper trash all pover property" at bounding box center [489, 263] width 582 height 49
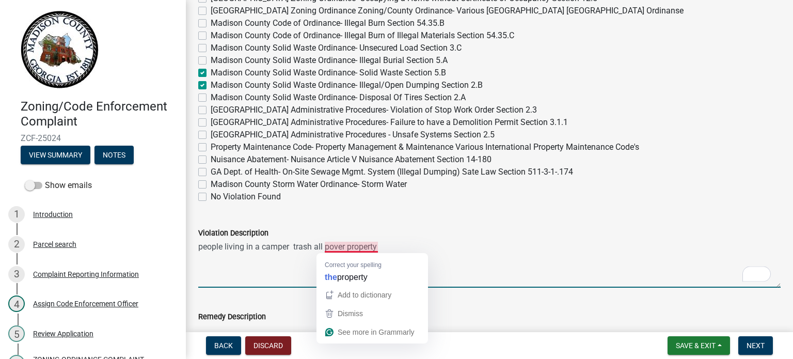
click at [358, 228] on div "Violation Description" at bounding box center [489, 233] width 582 height 12
click at [329, 245] on textarea "people living in a camper trash all pover property" at bounding box center [489, 263] width 582 height 49
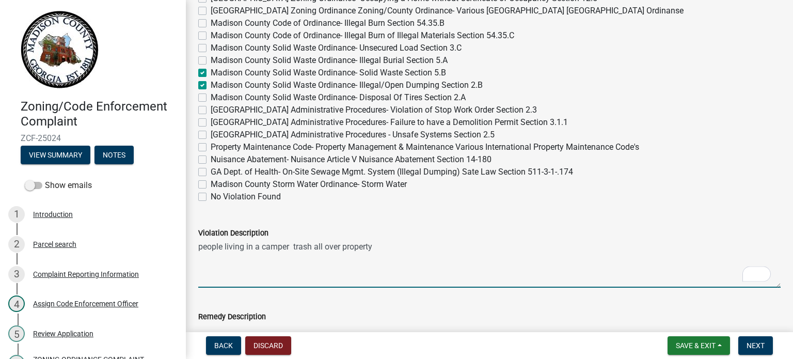
click at [394, 248] on textarea "people living in a camper trash all over property" at bounding box center [489, 263] width 582 height 49
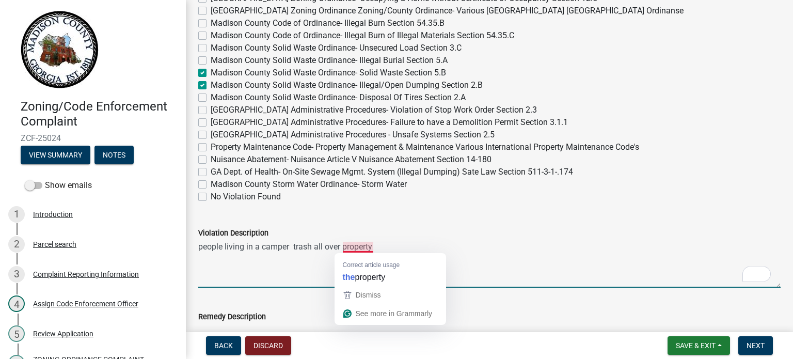
click at [362, 245] on textarea "people living in a camper trash all over property" at bounding box center [489, 263] width 582 height 49
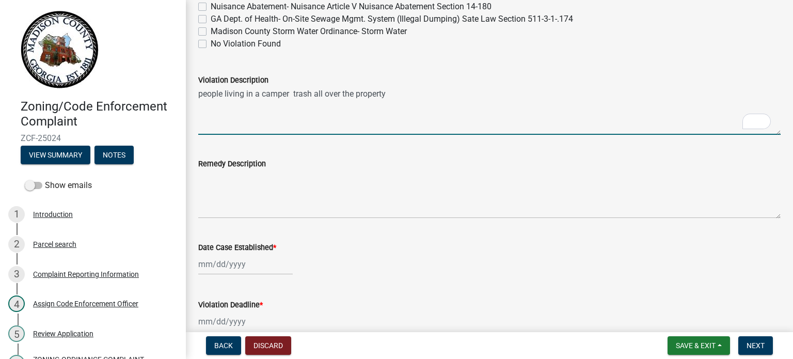
scroll to position [620, 0]
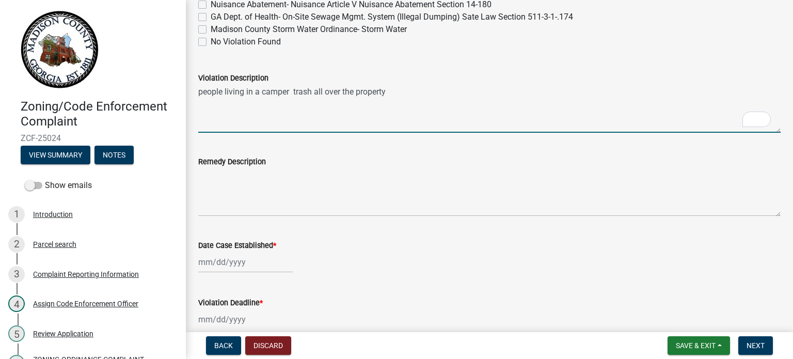
type textarea "people living in a camper trash all over the property"
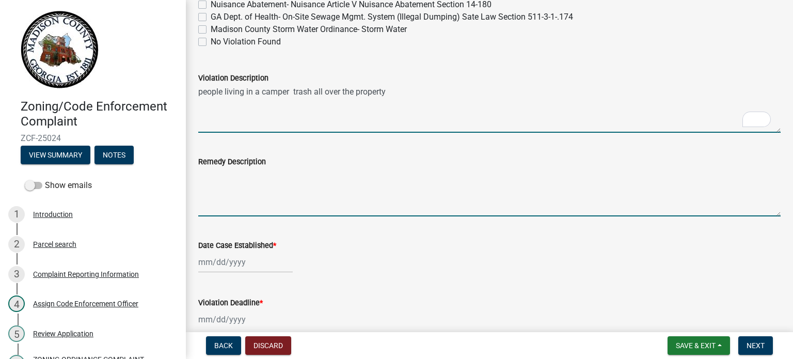
click at [261, 198] on textarea "Remedy Description" at bounding box center [489, 192] width 582 height 49
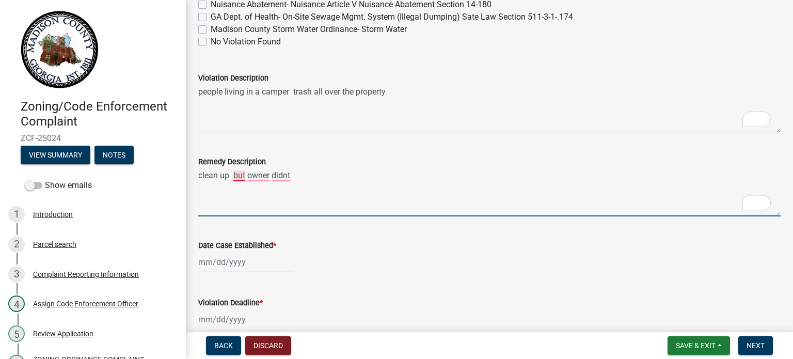
click at [239, 179] on textarea "clean up but owner didnt" at bounding box center [489, 192] width 582 height 49
click at [259, 177] on textarea "clean up, but owner didnt" at bounding box center [489, 192] width 582 height 49
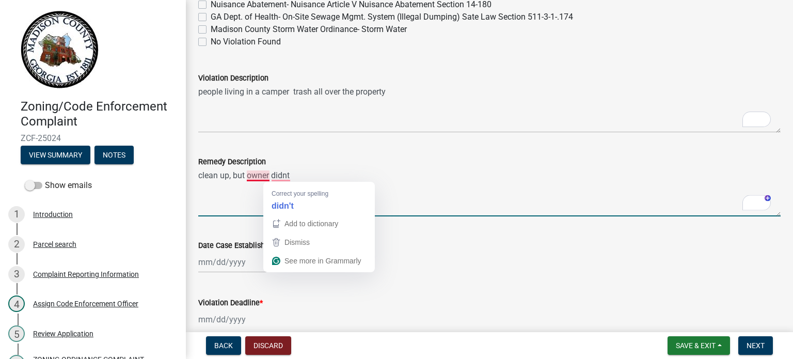
click at [258, 177] on textarea "clean up, but owner didnt" at bounding box center [489, 192] width 582 height 49
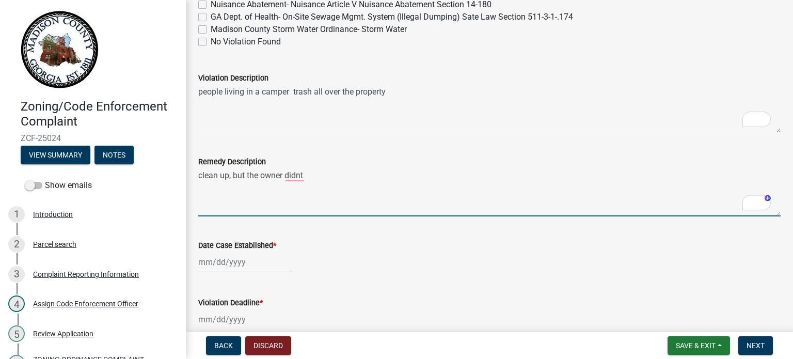
click at [286, 177] on textarea "clean up, but the owner didnt" at bounding box center [489, 192] width 582 height 49
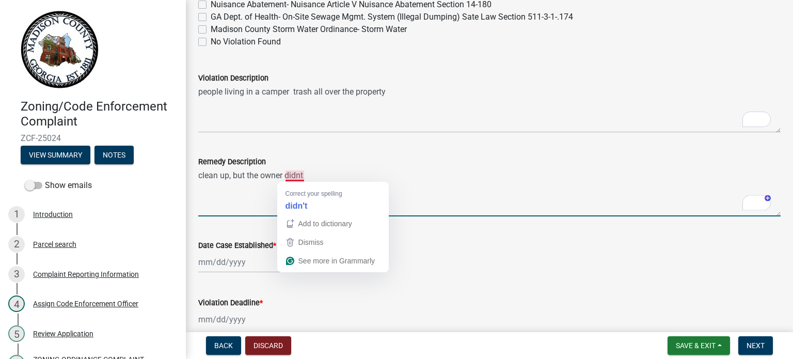
click at [302, 176] on textarea "clean up, but the owner didnt" at bounding box center [489, 192] width 582 height 49
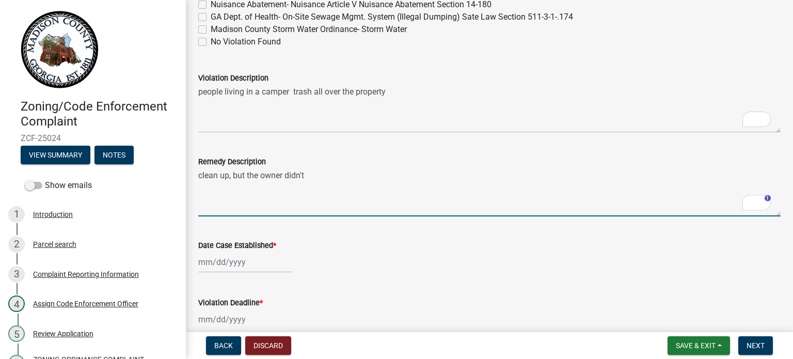
click at [331, 177] on textarea "clean up, but the owner didn't" at bounding box center [489, 192] width 582 height 49
type textarea "clean up, but the owner didn't like the idea"
click at [216, 260] on div at bounding box center [245, 261] width 94 height 21
select select "10"
select select "2025"
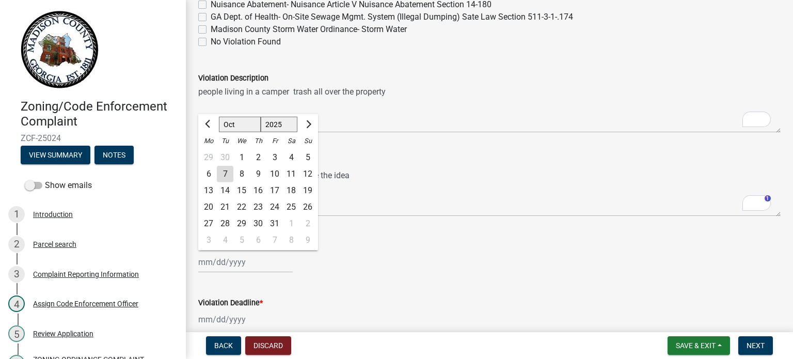
click at [219, 169] on div "7" at bounding box center [225, 174] width 17 height 17
type input "[DATE]"
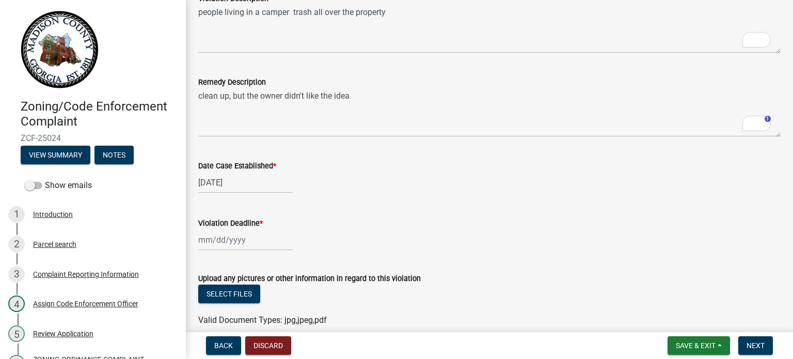
scroll to position [723, 0]
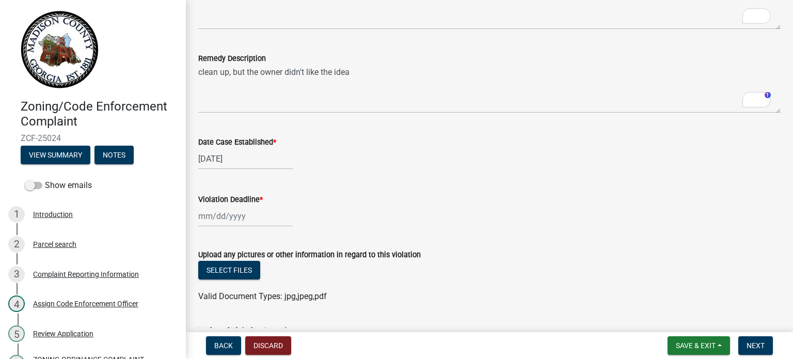
click at [236, 217] on div at bounding box center [245, 215] width 94 height 21
select select "10"
select select "2025"
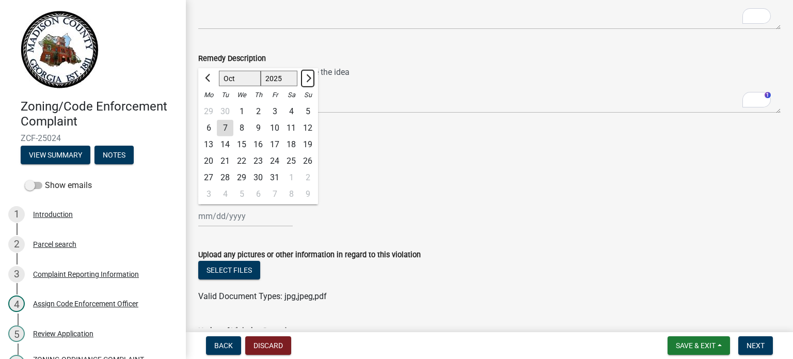
click at [306, 78] on span "Next month" at bounding box center [308, 78] width 8 height 8
select select "11"
click at [226, 162] on div "18" at bounding box center [225, 161] width 17 height 17
type input "[DATE]"
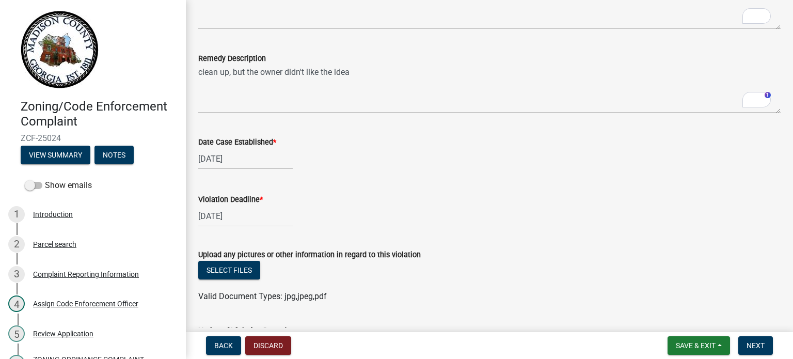
scroll to position [826, 0]
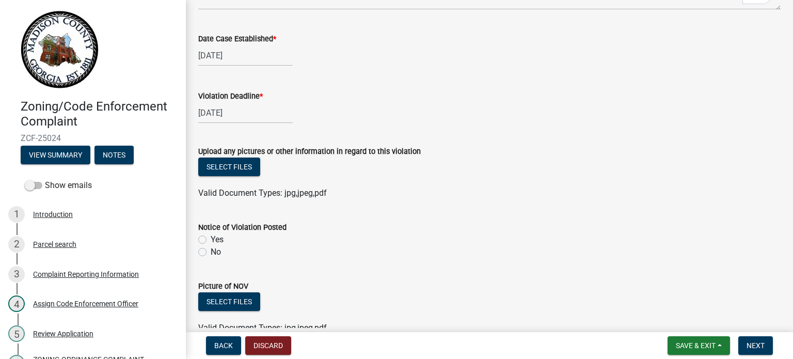
click at [211, 250] on label "No" at bounding box center [216, 252] width 10 height 12
click at [211, 250] on input "No" at bounding box center [214, 249] width 7 height 7
radio input "true"
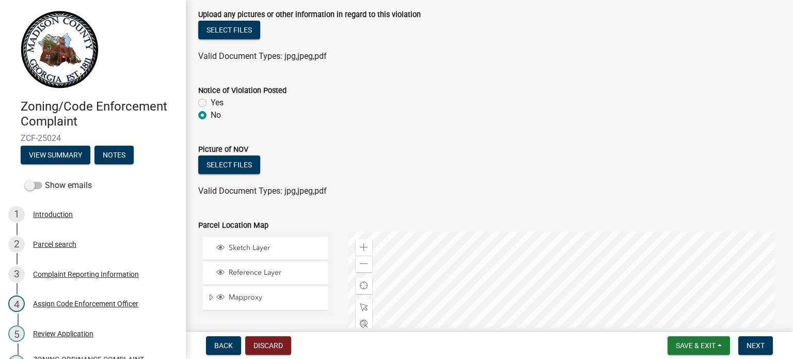
scroll to position [981, 0]
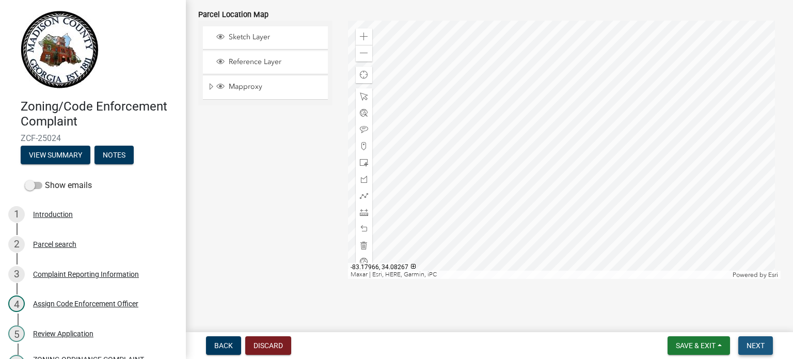
click at [747, 347] on span "Next" at bounding box center [756, 345] width 18 height 8
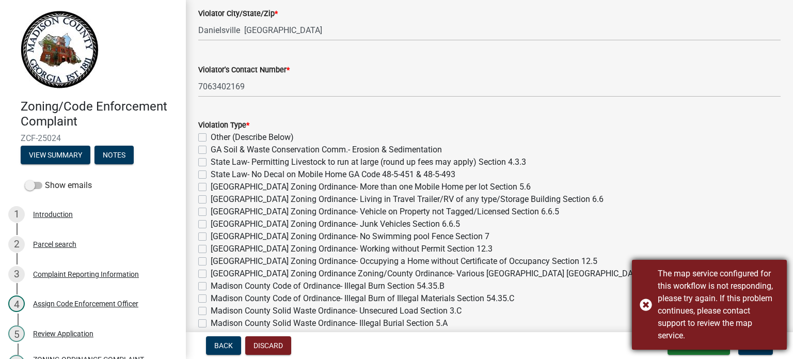
scroll to position [207, 0]
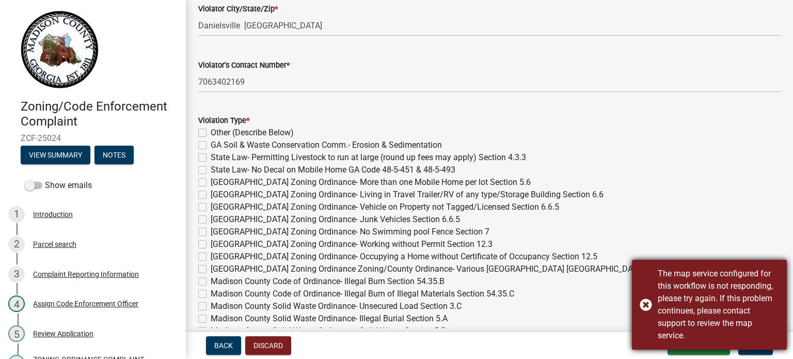
click at [646, 307] on div "The map service configured for this workflow is not responding, please try agai…" at bounding box center [709, 305] width 155 height 90
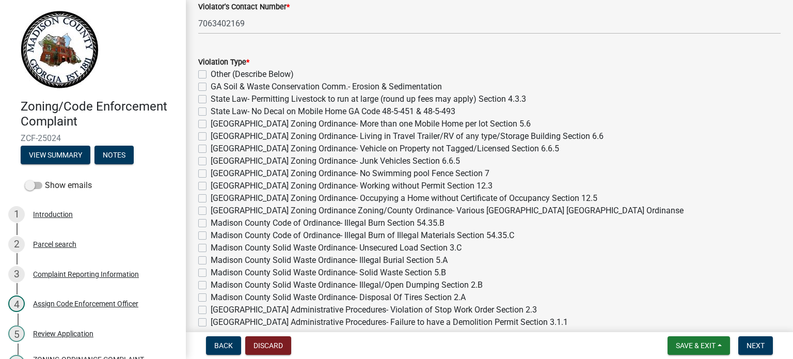
scroll to position [258, 0]
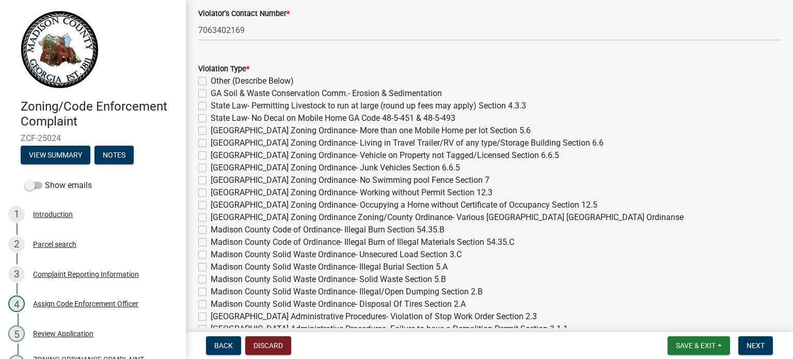
click at [198, 274] on div "Madison County Solid Waste Ordinance- Solid Waste Section 5.B" at bounding box center [489, 279] width 582 height 12
click at [200, 274] on div "Madison County Solid Waste Ordinance- Solid Waste Section 5.B" at bounding box center [489, 279] width 582 height 12
click at [211, 276] on label "Madison County Solid Waste Ordinance- Solid Waste Section 5.B" at bounding box center [328, 279] width 235 height 12
click at [211, 276] on input "Madison County Solid Waste Ordinance- Solid Waste Section 5.B" at bounding box center [214, 276] width 7 height 7
checkbox input "true"
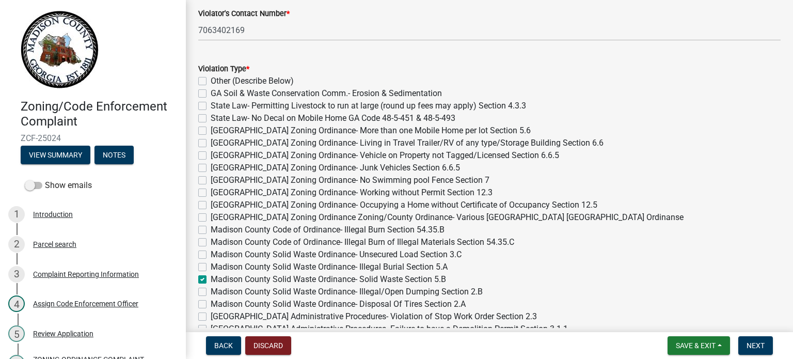
checkbox input "false"
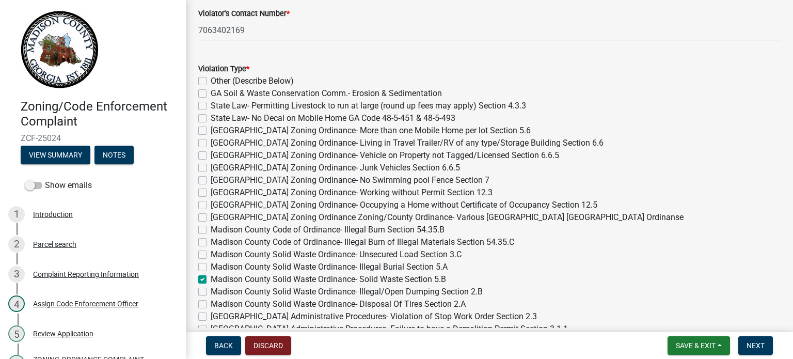
checkbox input "false"
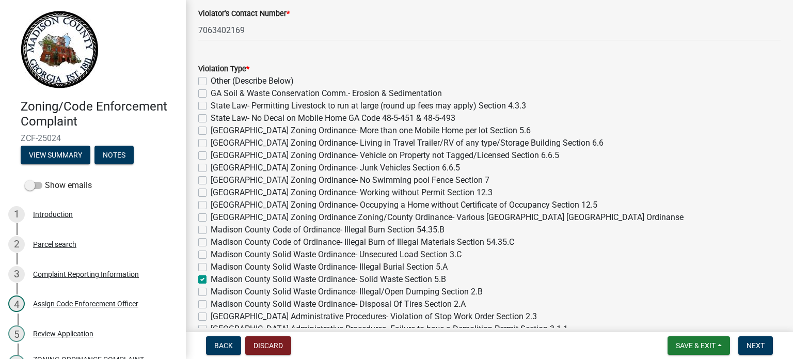
checkbox input "false"
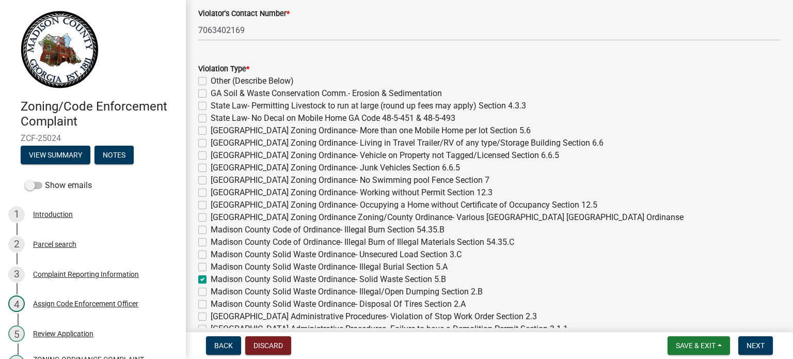
click at [211, 289] on label "Madison County Solid Waste Ordinance- Illegal/Open Dumping Section 2.B" at bounding box center [347, 292] width 272 height 12
click at [211, 289] on input "Madison County Solid Waste Ordinance- Illegal/Open Dumping Section 2.B" at bounding box center [214, 289] width 7 height 7
click at [211, 142] on label "[GEOGRAPHIC_DATA] Zoning Ordinance- Living in Travel Trailer/RV of any type/Sto…" at bounding box center [407, 143] width 393 height 12
click at [211, 142] on input "[GEOGRAPHIC_DATA] Zoning Ordinance- Living in Travel Trailer/RV of any type/Sto…" at bounding box center [214, 140] width 7 height 7
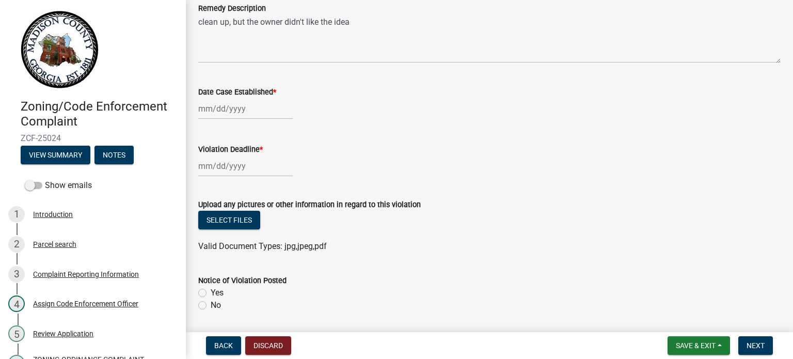
scroll to position [774, 0]
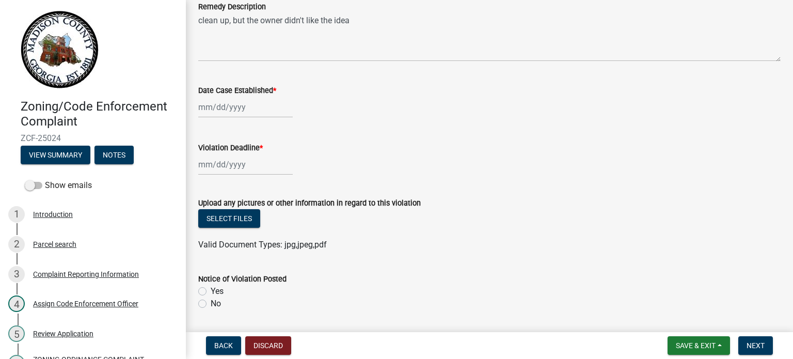
click at [232, 107] on div at bounding box center [245, 107] width 94 height 21
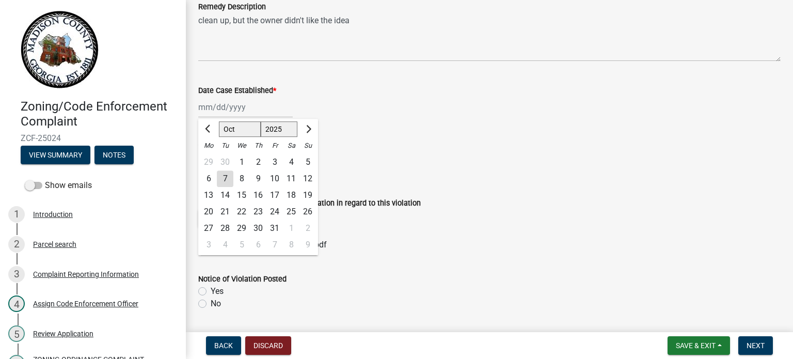
click at [221, 173] on div "7" at bounding box center [225, 178] width 17 height 17
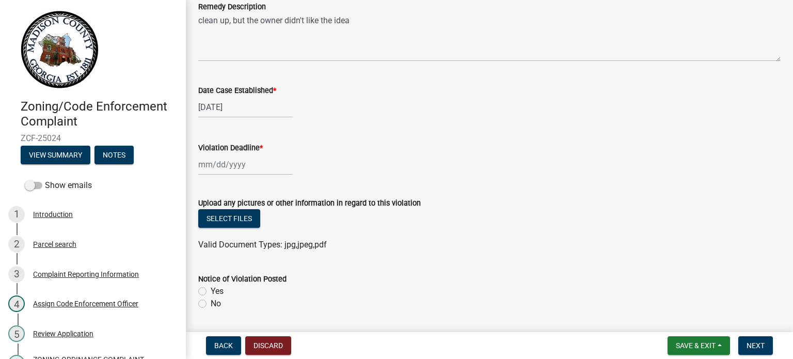
click at [227, 166] on div at bounding box center [245, 164] width 94 height 21
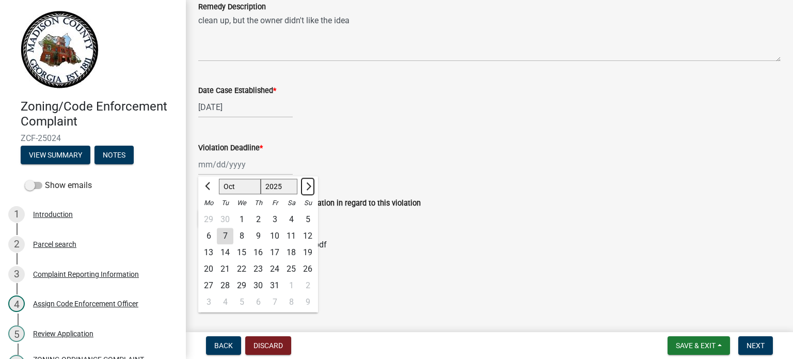
click at [309, 182] on button "Next month" at bounding box center [308, 186] width 12 height 17
click at [230, 267] on div "18" at bounding box center [225, 269] width 17 height 17
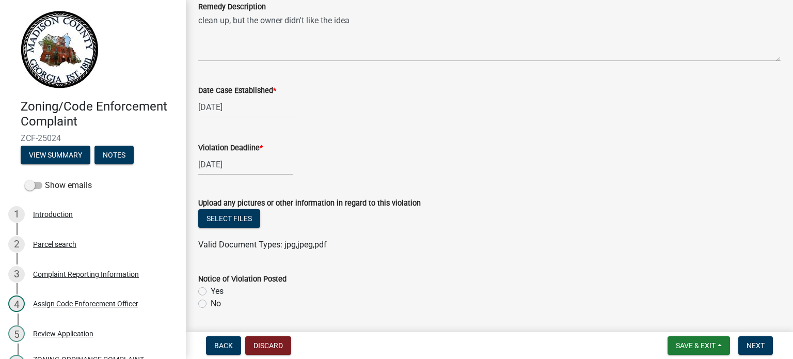
scroll to position [826, 0]
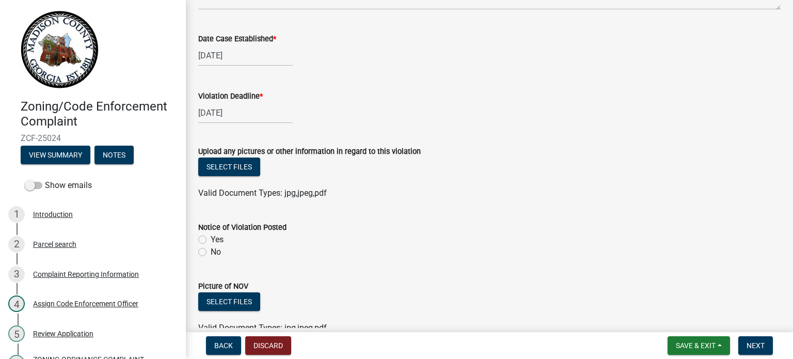
click at [211, 250] on label "No" at bounding box center [216, 252] width 10 height 12
click at [211, 250] on input "No" at bounding box center [214, 249] width 7 height 7
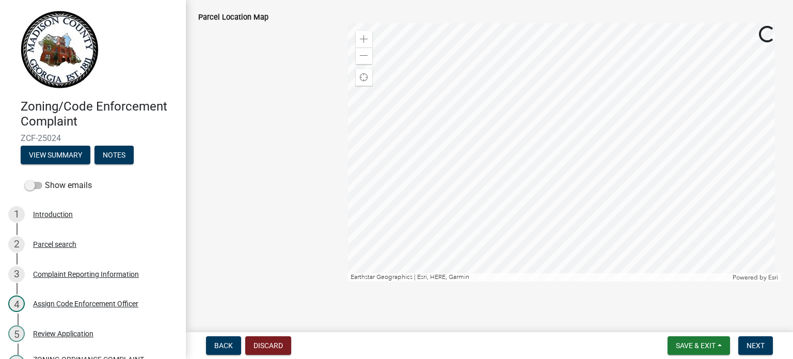
scroll to position [1174, 0]
click at [763, 344] on span "Next" at bounding box center [756, 345] width 18 height 8
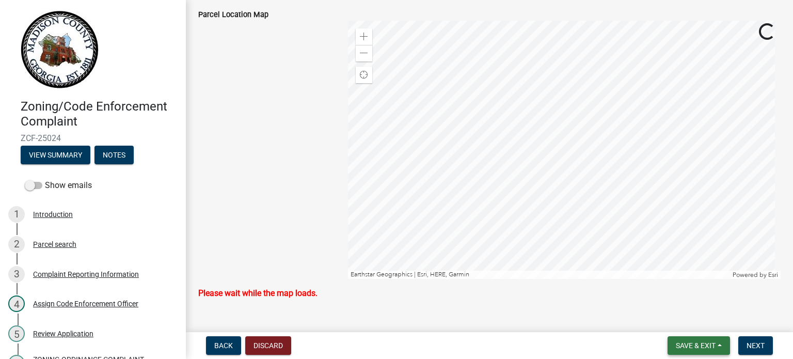
click at [719, 351] on button "Save & Exit" at bounding box center [699, 345] width 62 height 19
click at [691, 298] on button "Save" at bounding box center [688, 293] width 83 height 25
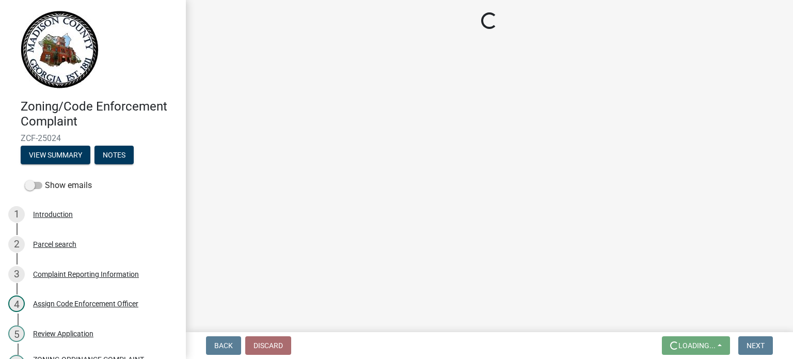
scroll to position [0, 0]
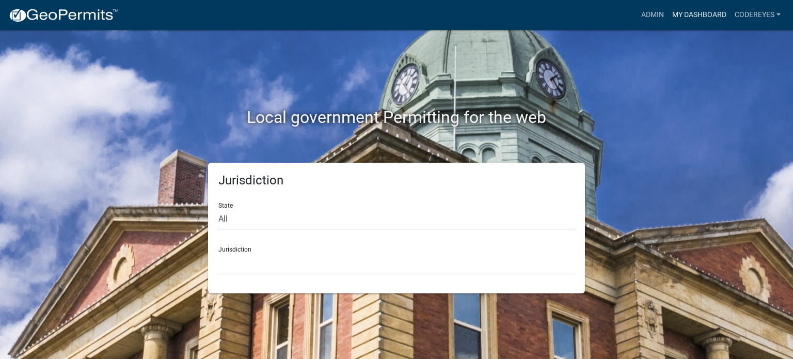
click at [691, 11] on link "My Dashboard" at bounding box center [699, 15] width 62 height 20
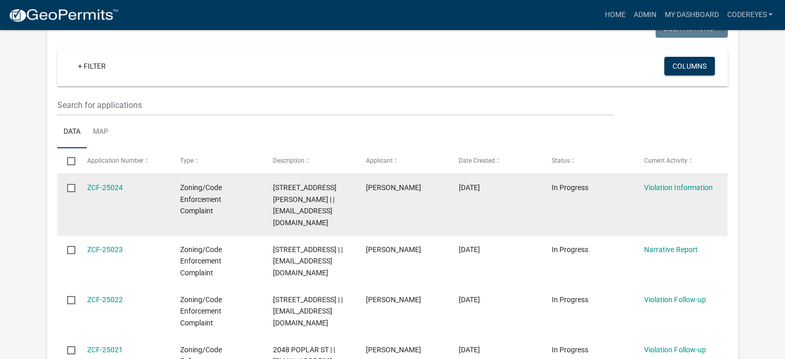
scroll to position [85, 0]
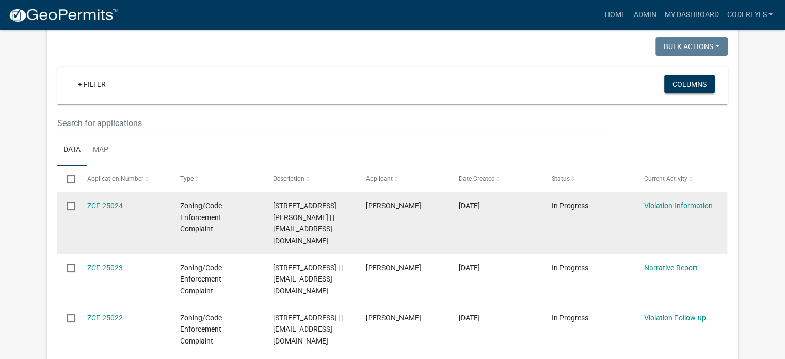
click at [70, 205] on input "checkbox" at bounding box center [70, 205] width 7 height 7
checkbox input "true"
click at [572, 201] on span "In Progress" at bounding box center [569, 205] width 37 height 8
drag, startPoint x: 640, startPoint y: 205, endPoint x: 659, endPoint y: 208, distance: 19.3
click at [659, 208] on datatable-body-cell "Violation Information" at bounding box center [681, 223] width 93 height 62
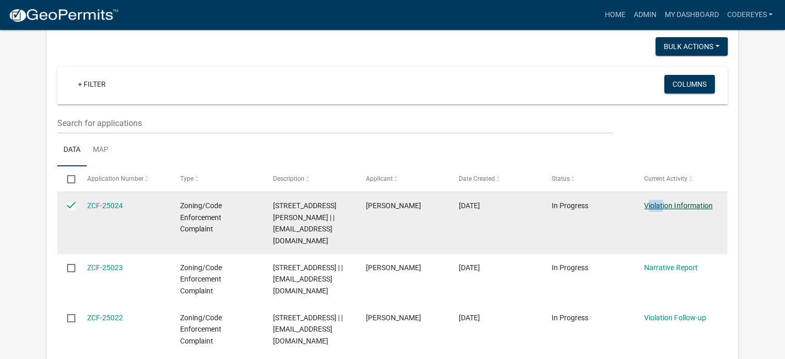
click at [681, 202] on link "Violation Information" at bounding box center [678, 205] width 68 height 8
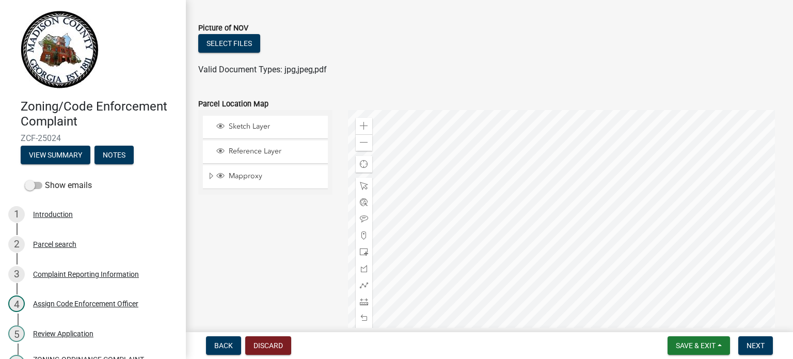
scroll to position [1174, 0]
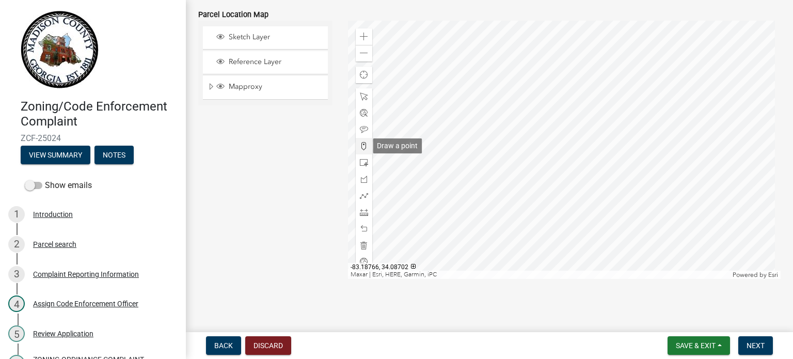
click at [365, 144] on span at bounding box center [364, 146] width 8 height 8
click at [360, 145] on span at bounding box center [364, 146] width 8 height 8
click at [559, 162] on div at bounding box center [564, 150] width 433 height 258
click at [560, 144] on div at bounding box center [564, 150] width 433 height 258
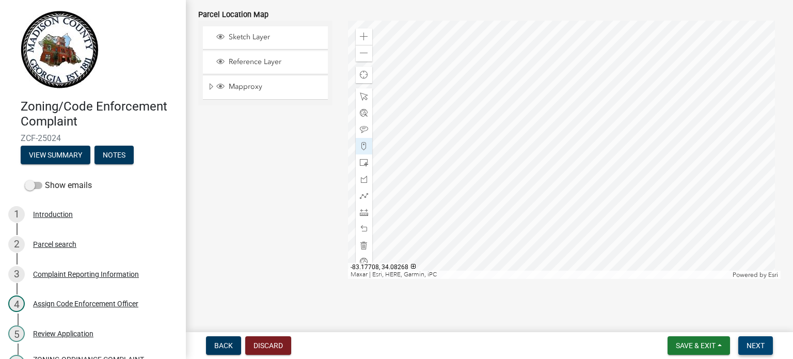
click at [756, 342] on span "Next" at bounding box center [756, 345] width 18 height 8
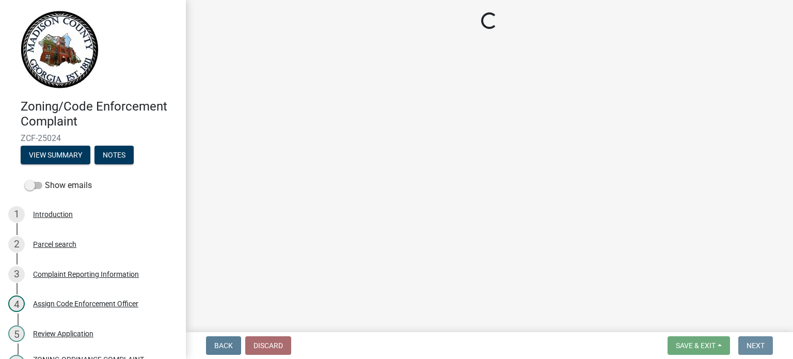
scroll to position [0, 0]
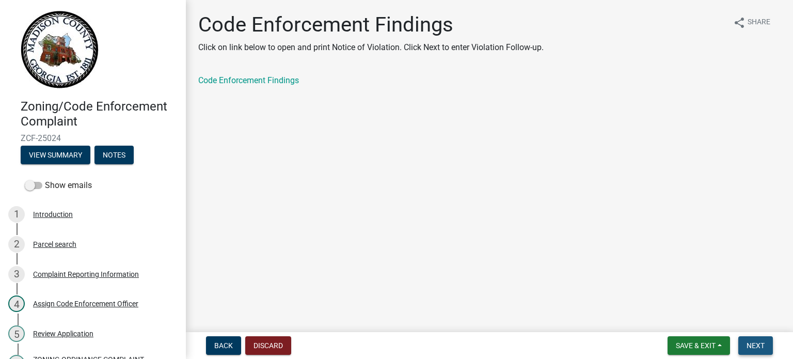
click at [761, 348] on span "Next" at bounding box center [756, 345] width 18 height 8
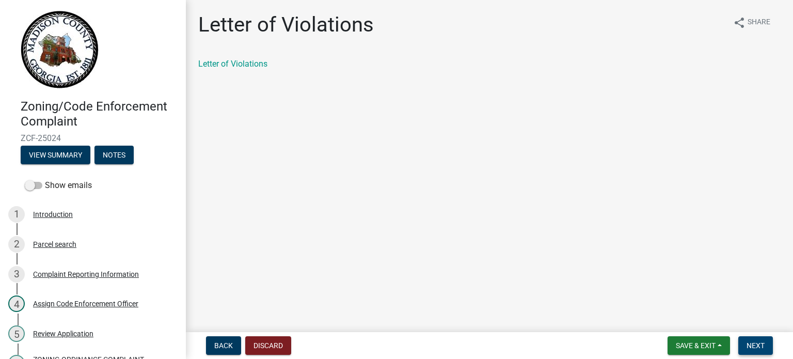
click at [760, 347] on span "Next" at bounding box center [756, 345] width 18 height 8
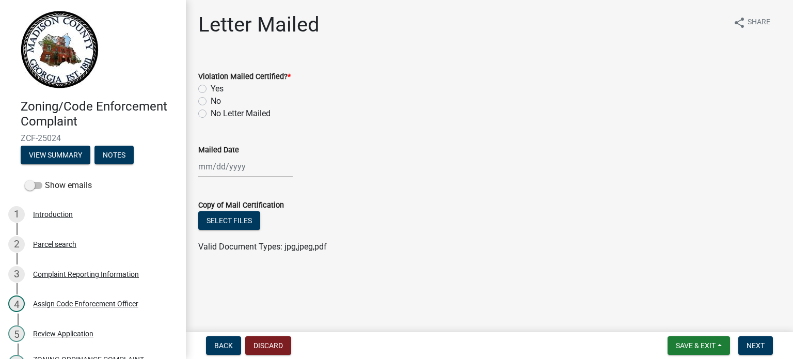
click at [202, 96] on div "No" at bounding box center [489, 101] width 582 height 12
click at [211, 99] on label "No" at bounding box center [216, 101] width 10 height 12
click at [211, 99] on input "No" at bounding box center [214, 98] width 7 height 7
radio input "true"
click at [761, 339] on button "Next" at bounding box center [755, 345] width 35 height 19
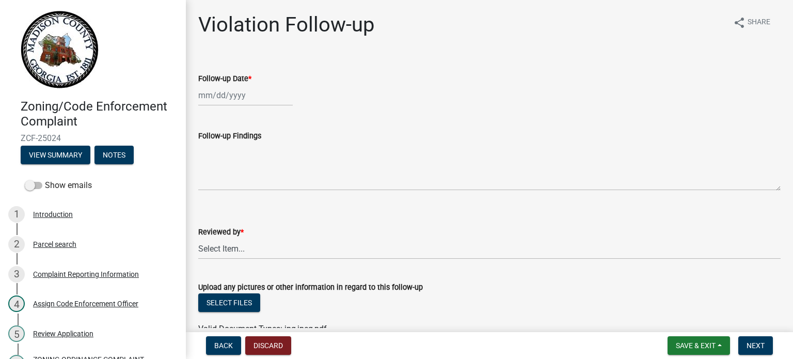
click at [245, 96] on div at bounding box center [245, 95] width 94 height 21
select select "10"
select select "2025"
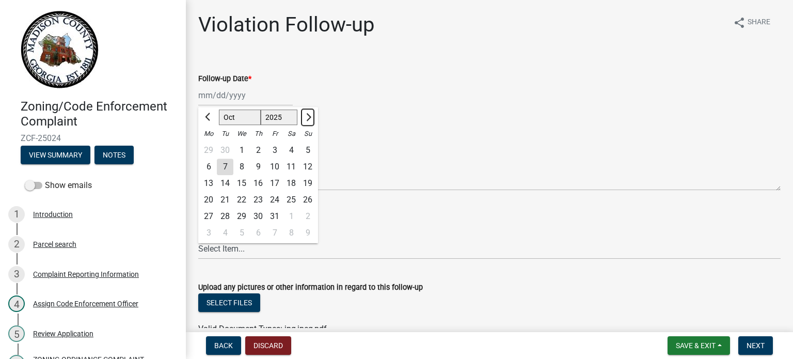
click at [306, 113] on button "Next month" at bounding box center [308, 117] width 12 height 17
select select "11"
click at [258, 181] on div "13" at bounding box center [258, 183] width 17 height 17
type input "[DATE]"
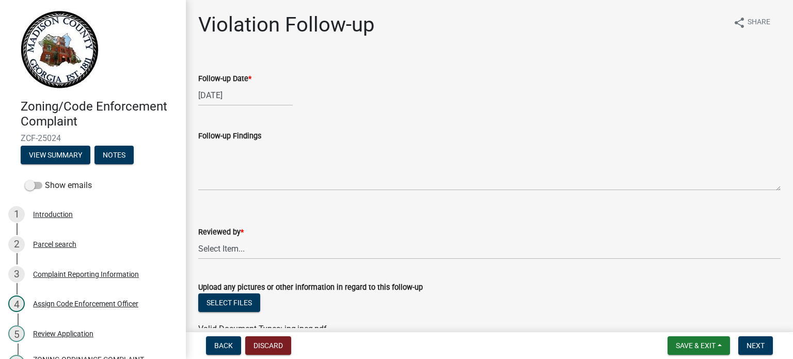
scroll to position [103, 0]
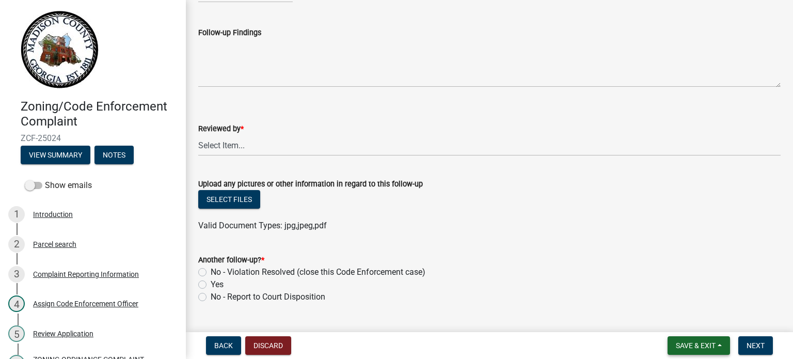
click at [690, 344] on span "Save & Exit" at bounding box center [696, 345] width 40 height 8
click at [685, 316] on button "Save & Exit" at bounding box center [688, 318] width 83 height 25
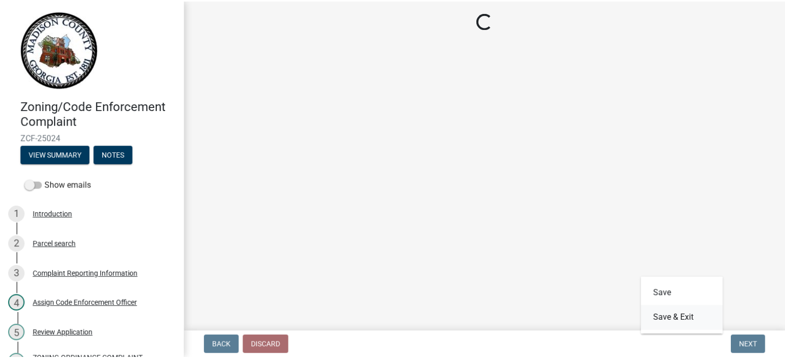
scroll to position [0, 0]
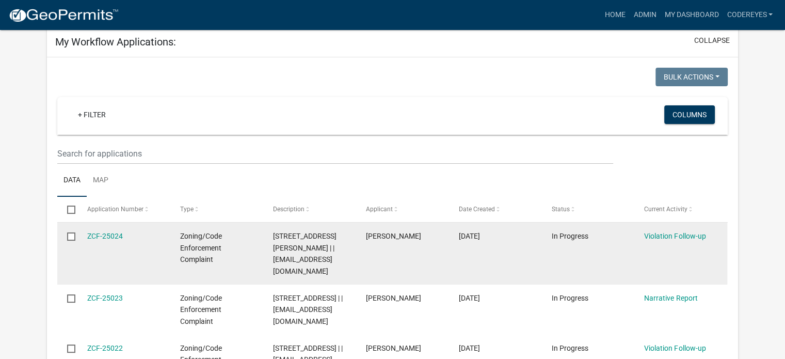
scroll to position [85, 0]
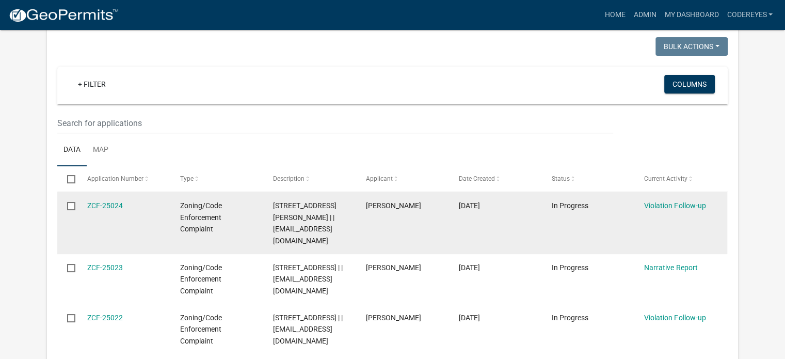
click at [68, 203] on input "checkbox" at bounding box center [70, 205] width 7 height 7
checkbox input "true"
click at [666, 205] on link "Violation Follow-up" at bounding box center [674, 205] width 61 height 8
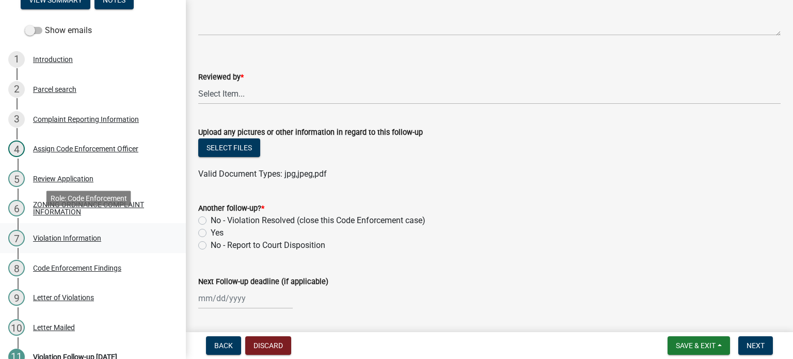
scroll to position [201, 0]
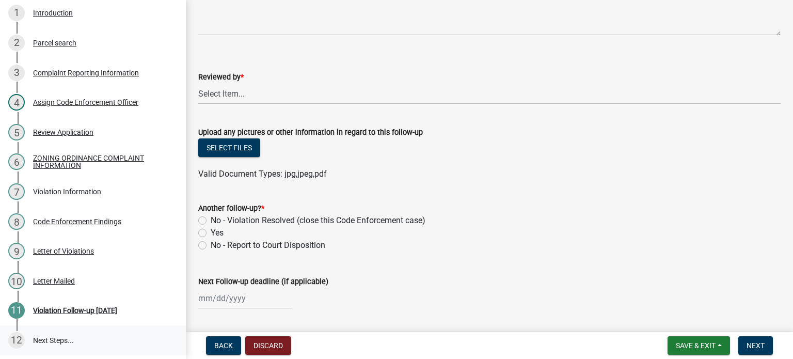
click at [48, 336] on link "12 Next Steps..." at bounding box center [93, 340] width 186 height 30
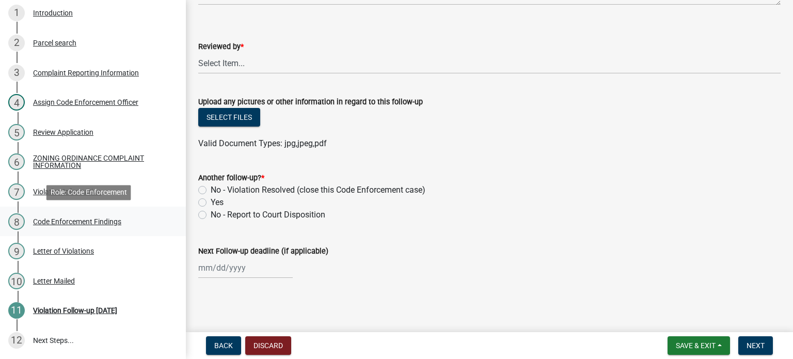
click at [73, 220] on div "Code Enforcement Findings" at bounding box center [77, 221] width 88 height 7
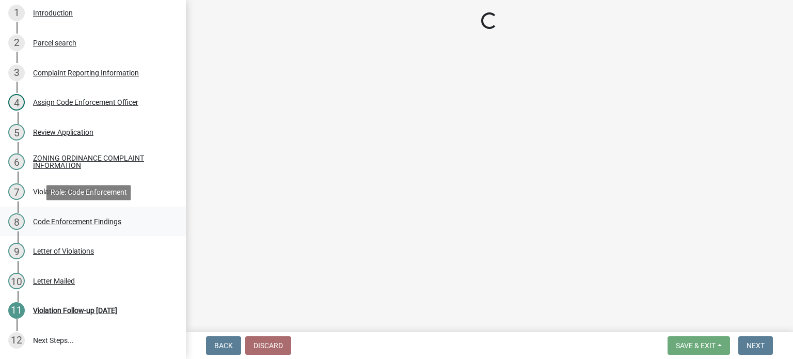
scroll to position [0, 0]
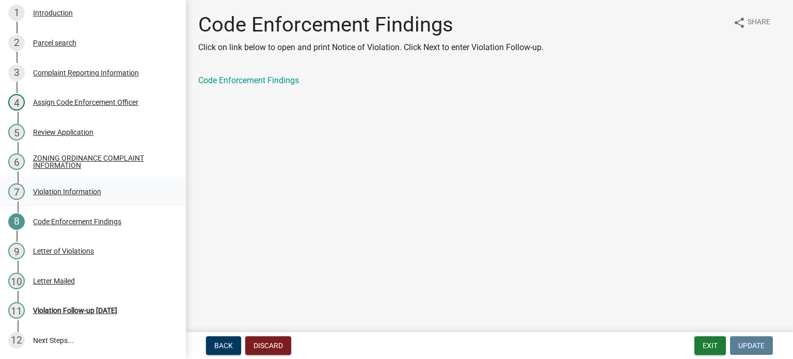
click at [82, 191] on div "Violation Information" at bounding box center [67, 191] width 68 height 7
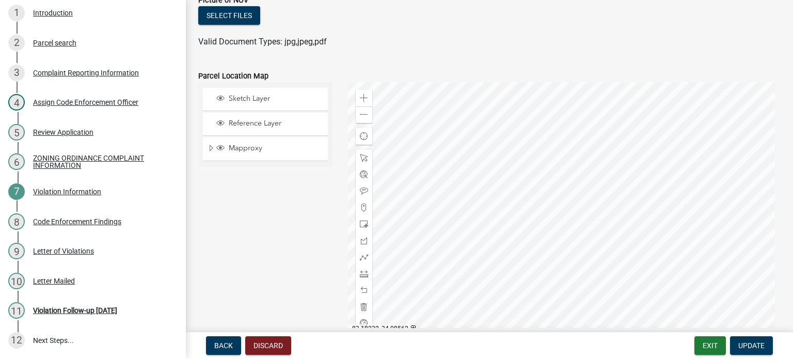
scroll to position [1174, 0]
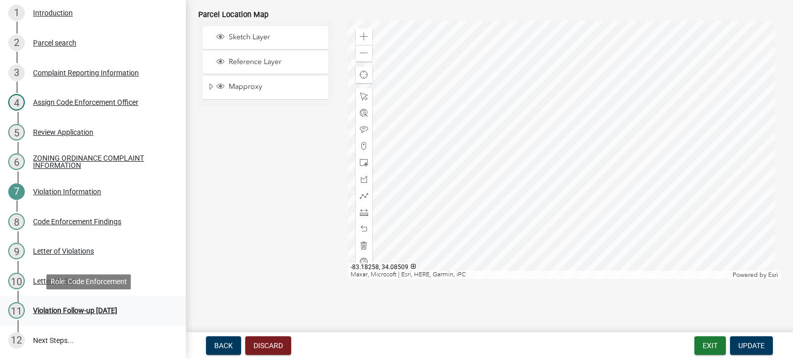
click at [117, 307] on div "Violation Follow-up [DATE]" at bounding box center [75, 310] width 84 height 7
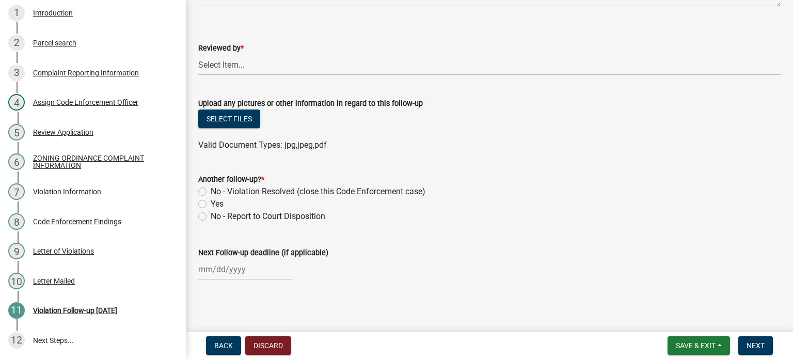
scroll to position [185, 0]
